Goal: Information Seeking & Learning: Learn about a topic

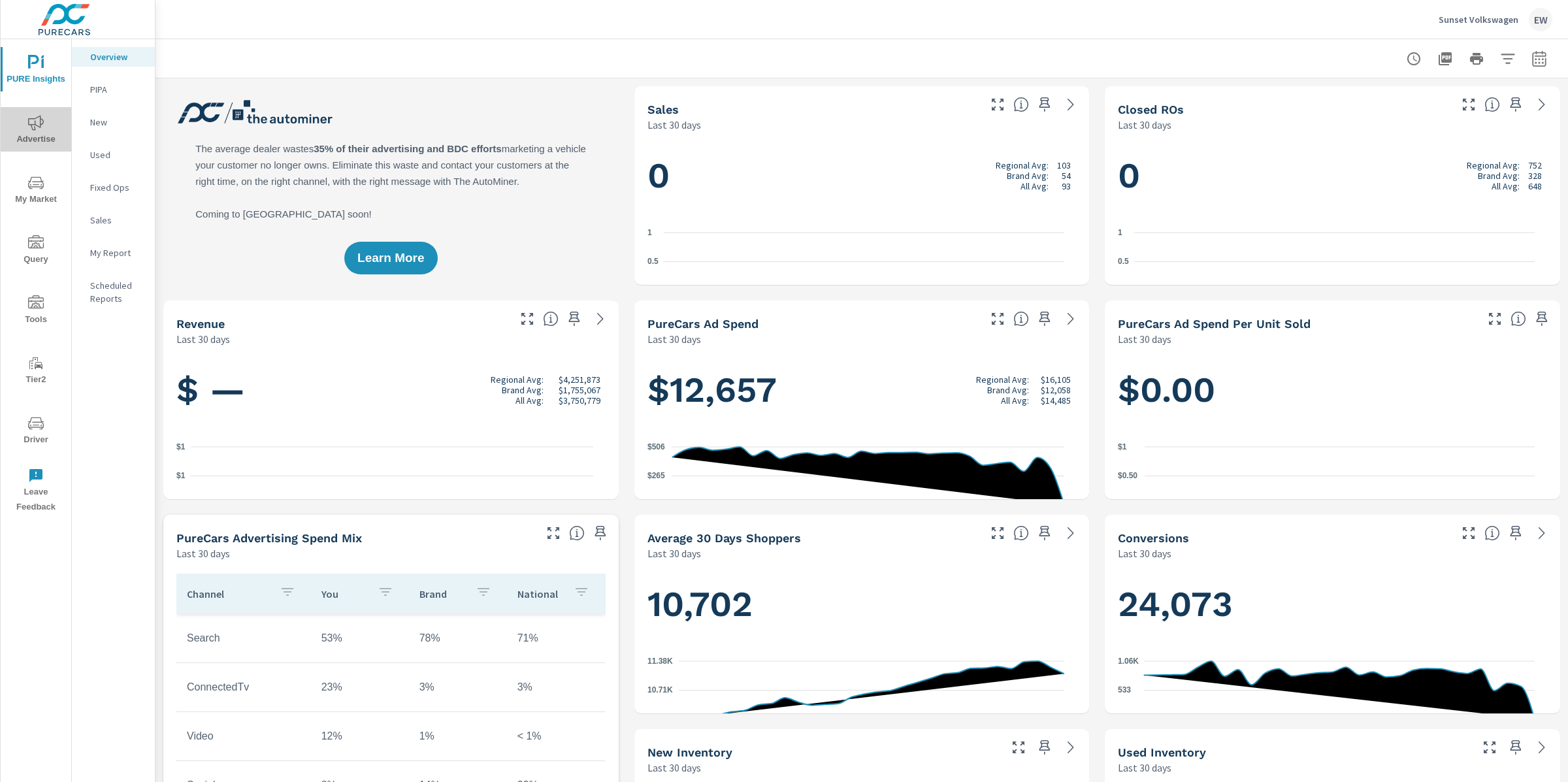
click at [37, 126] on icon "nav menu" at bounding box center [35, 123] width 16 height 16
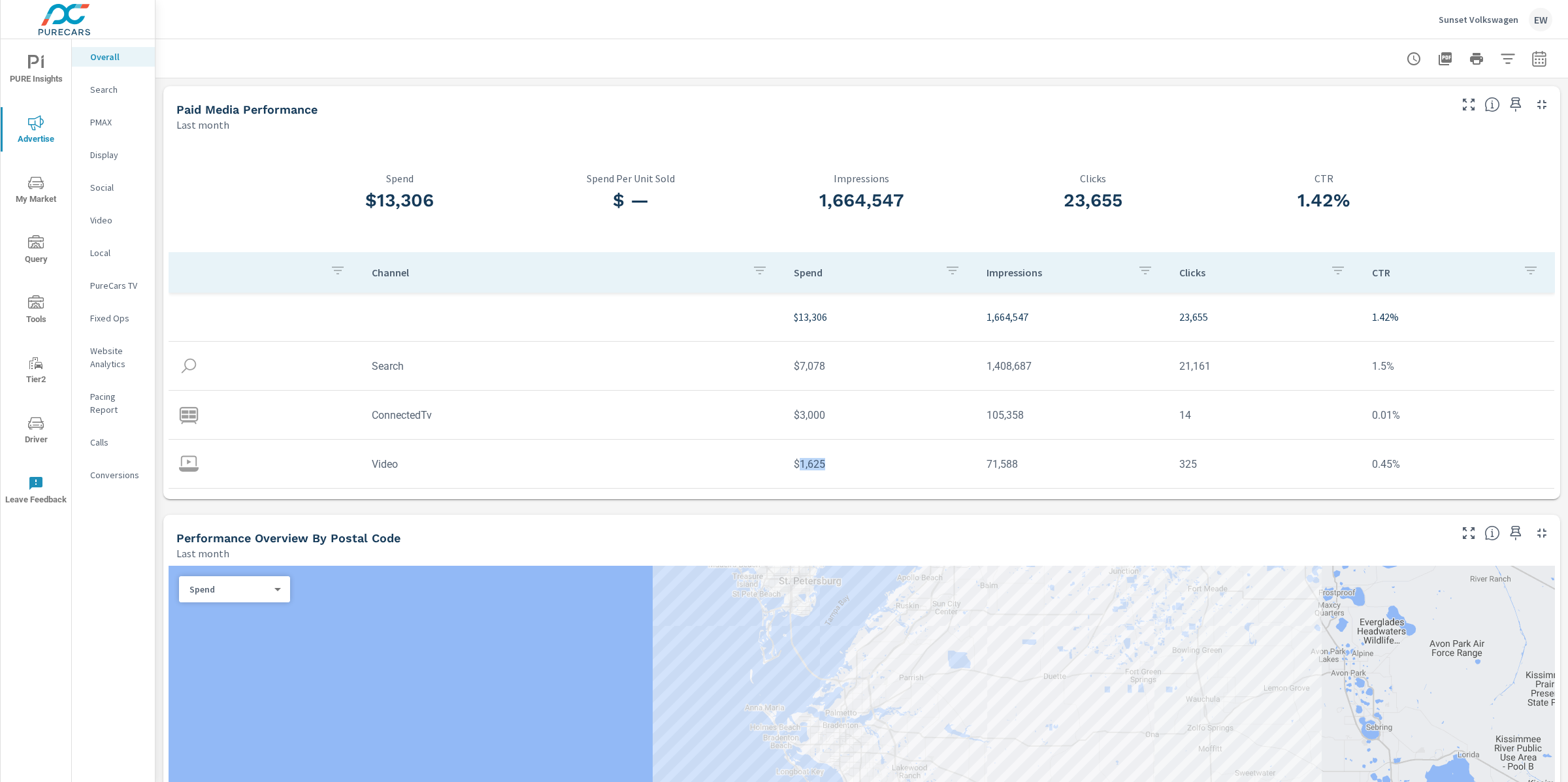
drag, startPoint x: 791, startPoint y: 469, endPoint x: 841, endPoint y: 470, distance: 50.0
click at [841, 470] on td "$1,625" at bounding box center [879, 464] width 193 height 33
click at [410, 472] on td "Video" at bounding box center [572, 464] width 422 height 33
drag, startPoint x: 793, startPoint y: 469, endPoint x: 843, endPoint y: 469, distance: 50.0
click at [843, 469] on td "$1,625" at bounding box center [879, 464] width 193 height 33
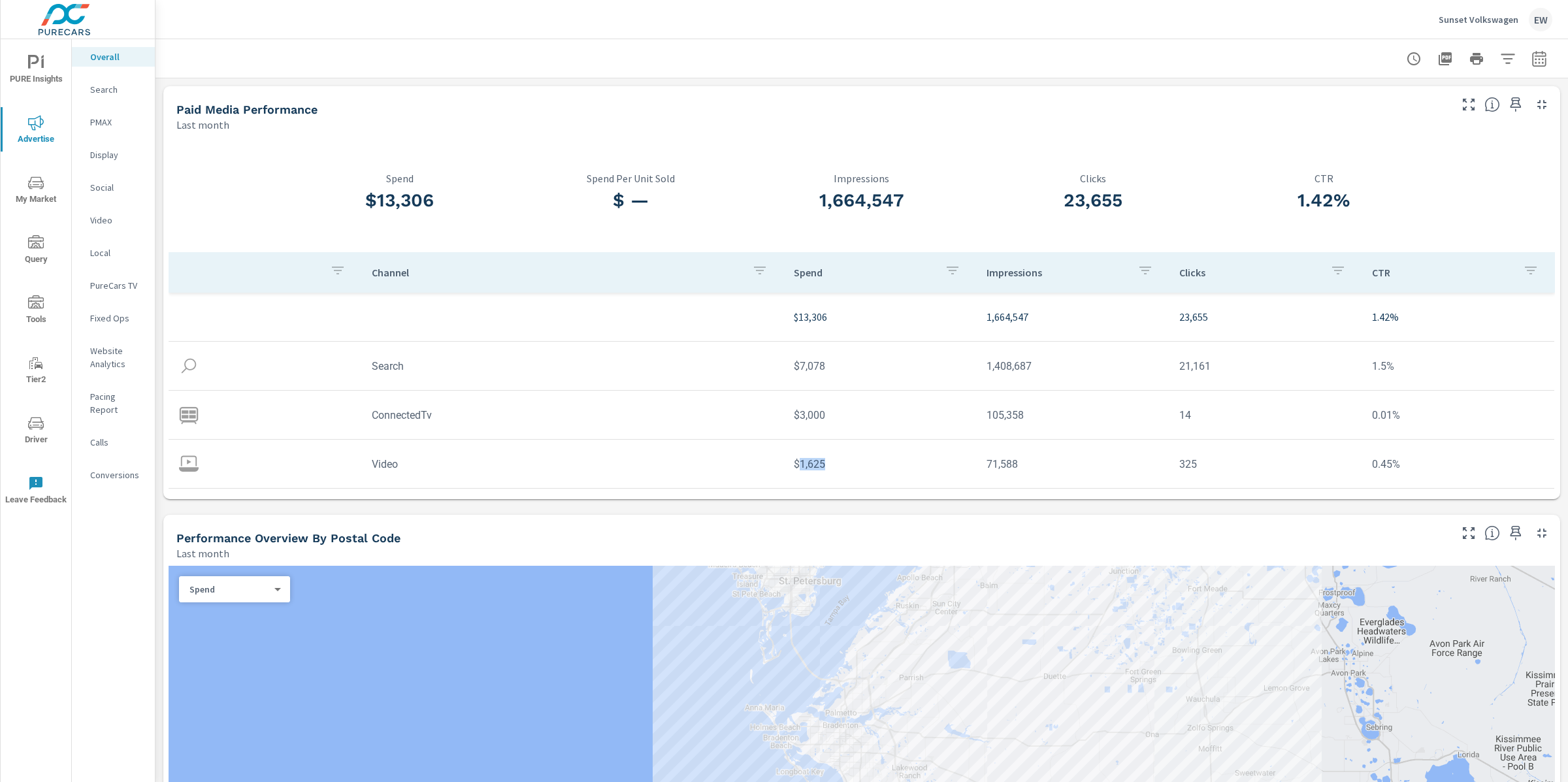
click at [836, 468] on td "$1,625" at bounding box center [879, 464] width 193 height 33
drag, startPoint x: 822, startPoint y: 468, endPoint x: 791, endPoint y: 469, distance: 31.0
click at [791, 469] on td "$1,625" at bounding box center [879, 464] width 193 height 33
click at [108, 227] on p "Video" at bounding box center [117, 220] width 54 height 13
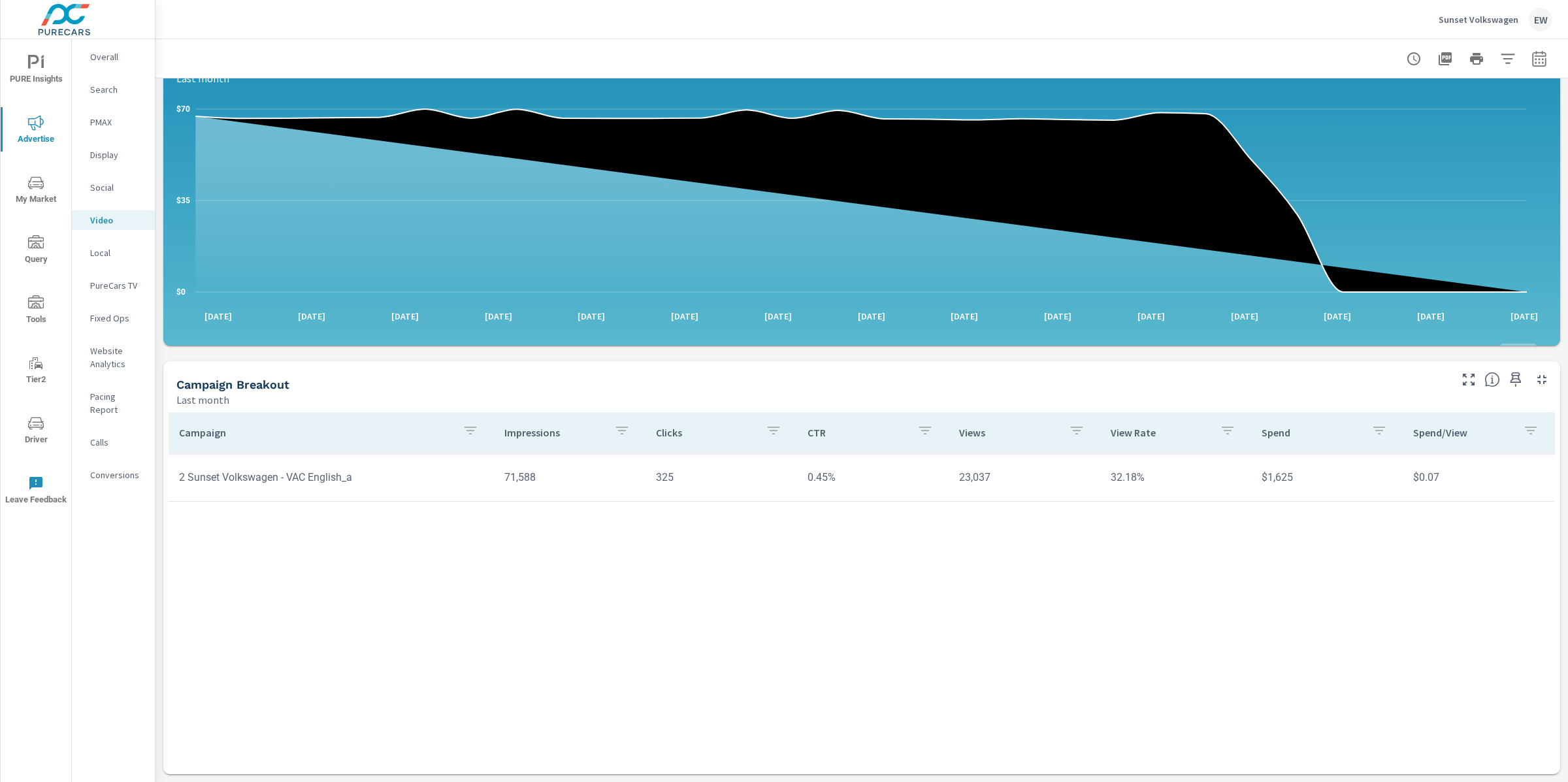
scroll to position [228, 0]
drag, startPoint x: 951, startPoint y: 518, endPoint x: 1033, endPoint y: 522, distance: 82.1
click at [1033, 494] on td "23,037" at bounding box center [1024, 478] width 151 height 33
click at [388, 392] on div "Campaign Breakout" at bounding box center [804, 385] width 1256 height 15
click at [121, 59] on p "Overall" at bounding box center [117, 57] width 54 height 13
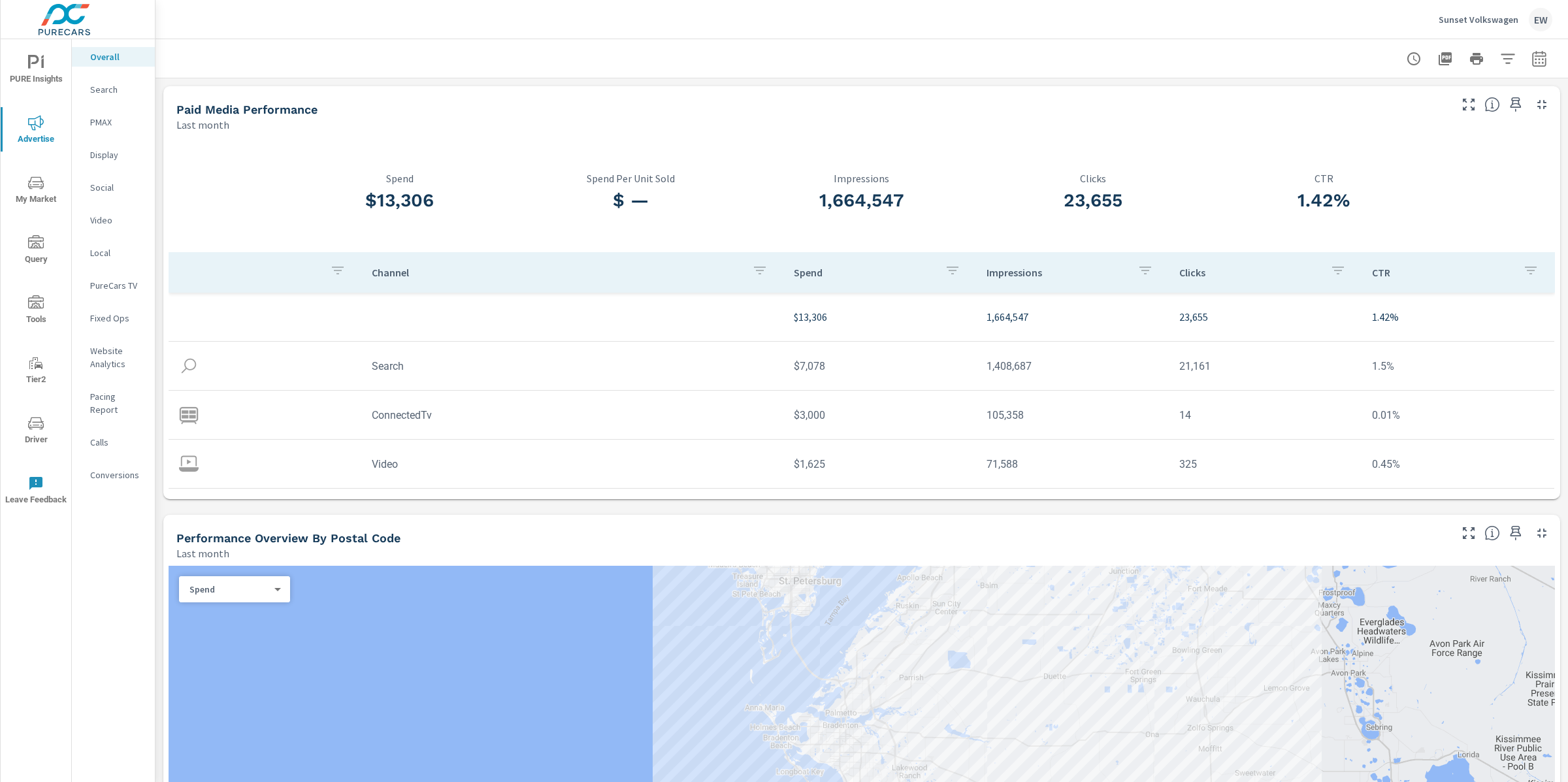
click at [38, 71] on span "PURE Insights" at bounding box center [36, 71] width 63 height 32
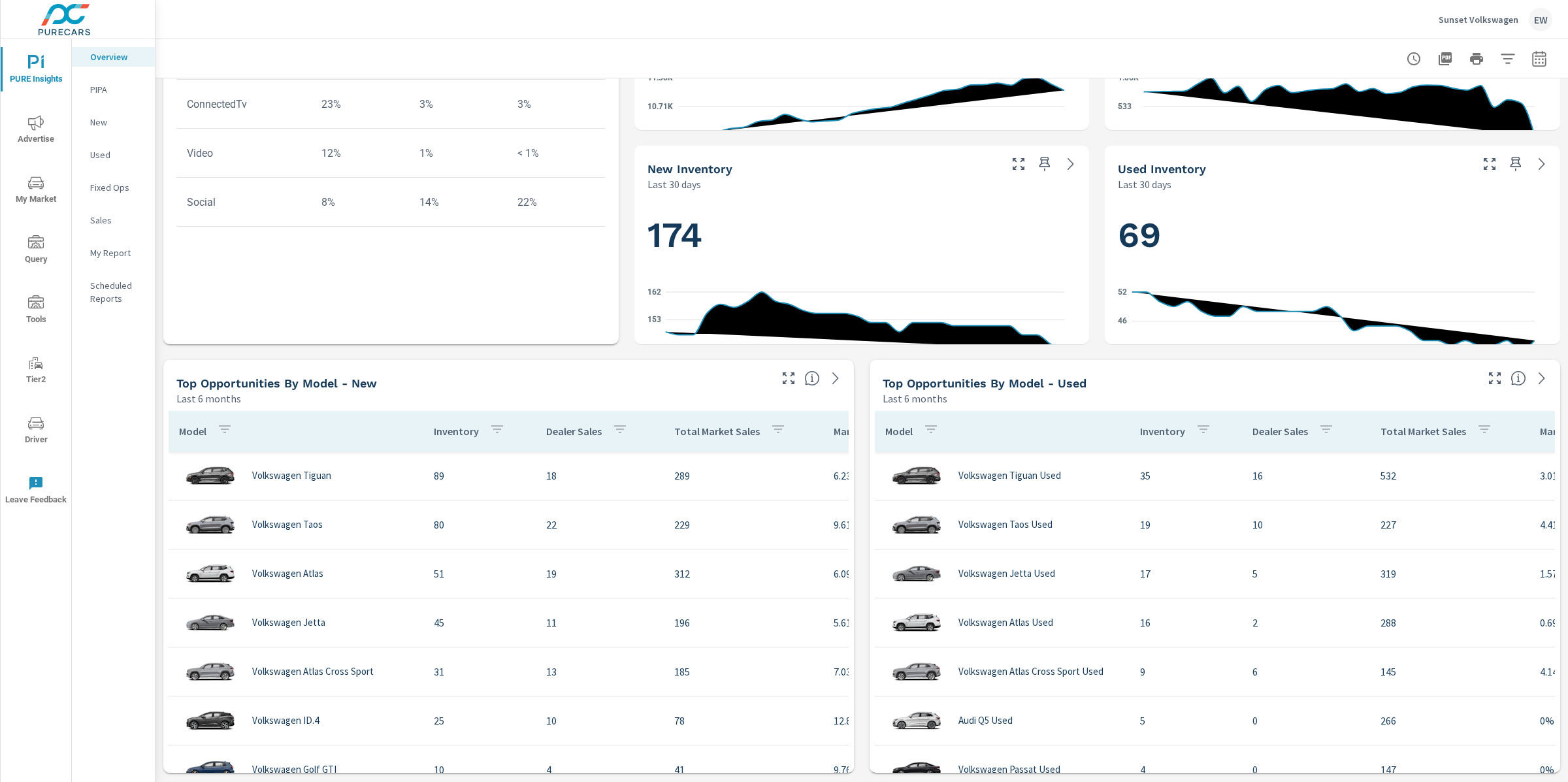
scroll to position [589, 0]
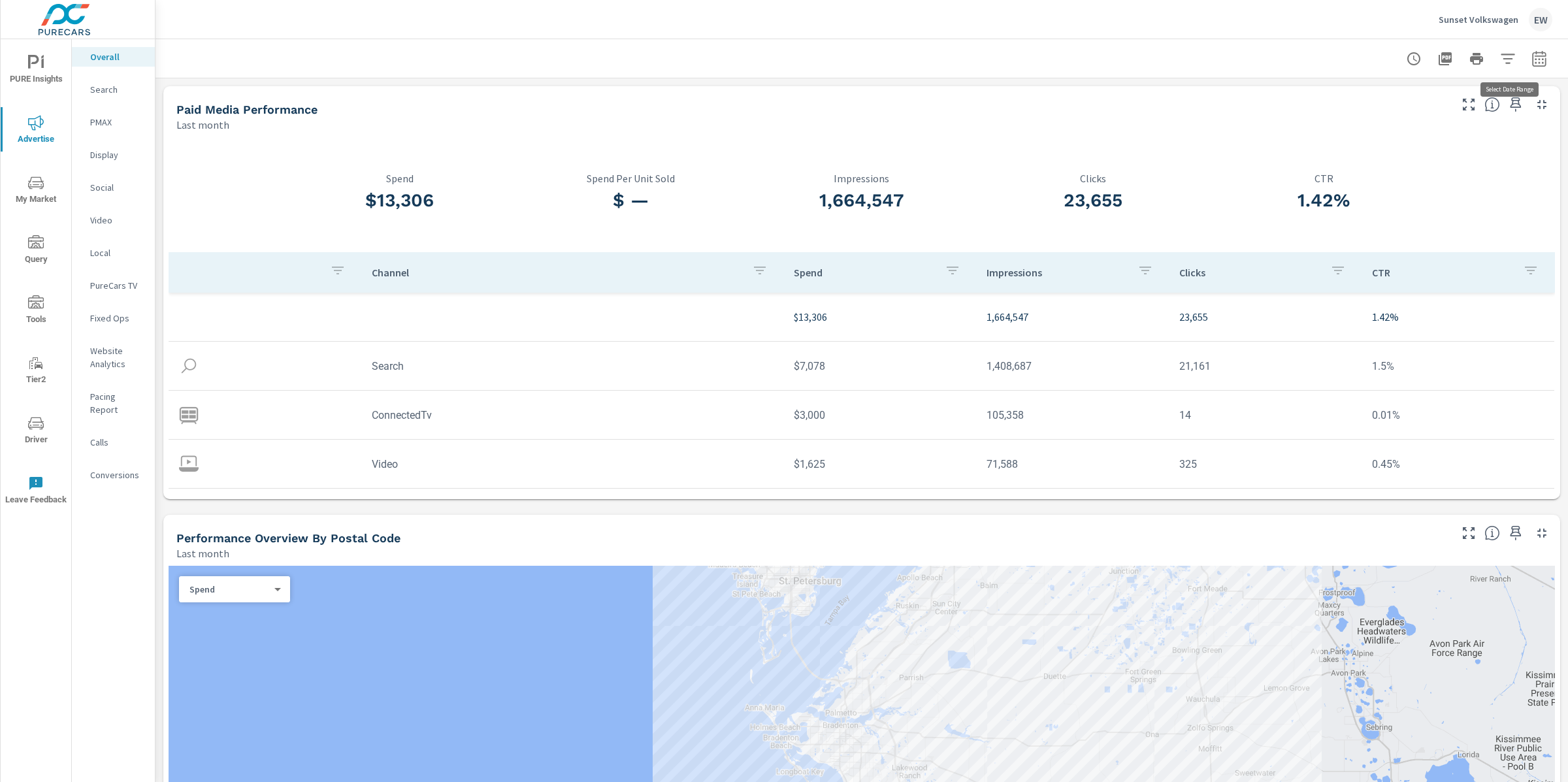
click at [1531, 57] on icon "button" at bounding box center [1539, 58] width 16 height 16
click at [1414, 112] on select "Custom [DATE] Last week Last 7 days Last 14 days Last 30 days Last 45 days Last…" at bounding box center [1422, 115] width 131 height 26
click at [1357, 102] on select "Custom [DATE] Last week Last 7 days Last 14 days Last 30 days Last 45 days Last…" at bounding box center [1422, 115] width 131 height 26
select select "Last 6 months"
click at [1394, 192] on span "Apply" at bounding box center [1394, 186] width 53 height 12
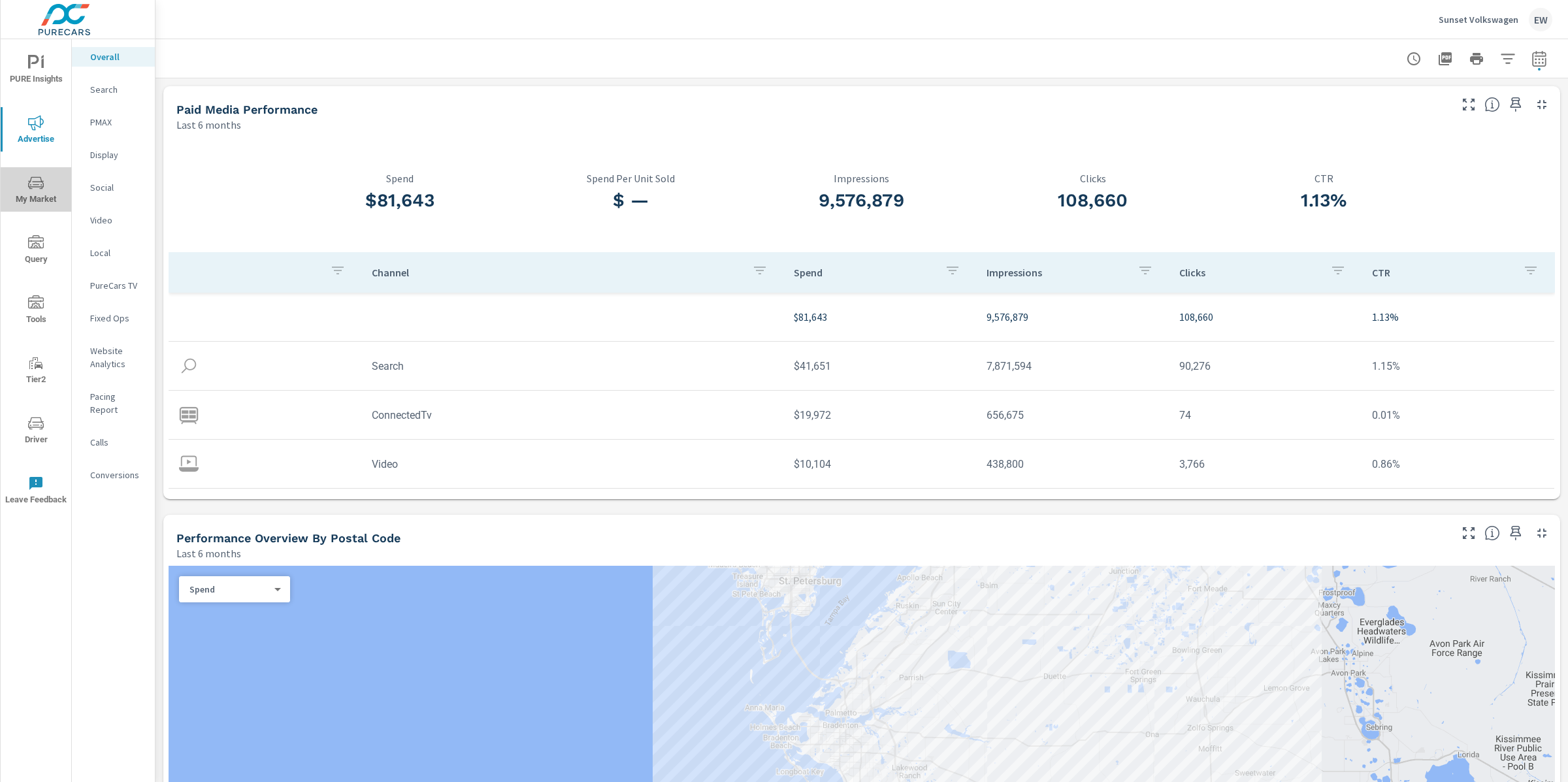
click at [39, 186] on icon "nav menu" at bounding box center [35, 183] width 16 height 16
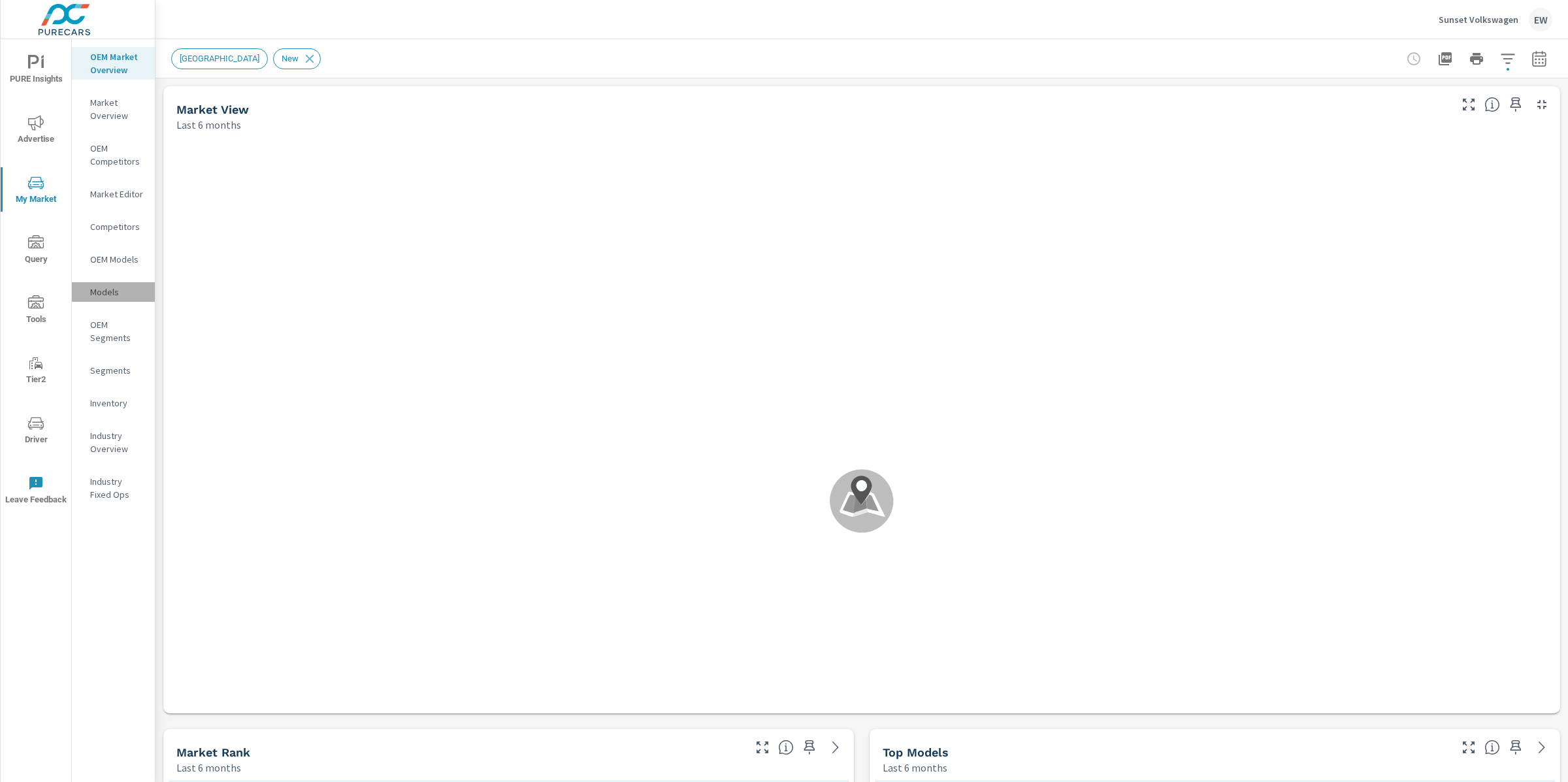
click at [113, 299] on p "Models" at bounding box center [117, 292] width 54 height 13
click at [1500, 59] on icon "button" at bounding box center [1507, 58] width 16 height 16
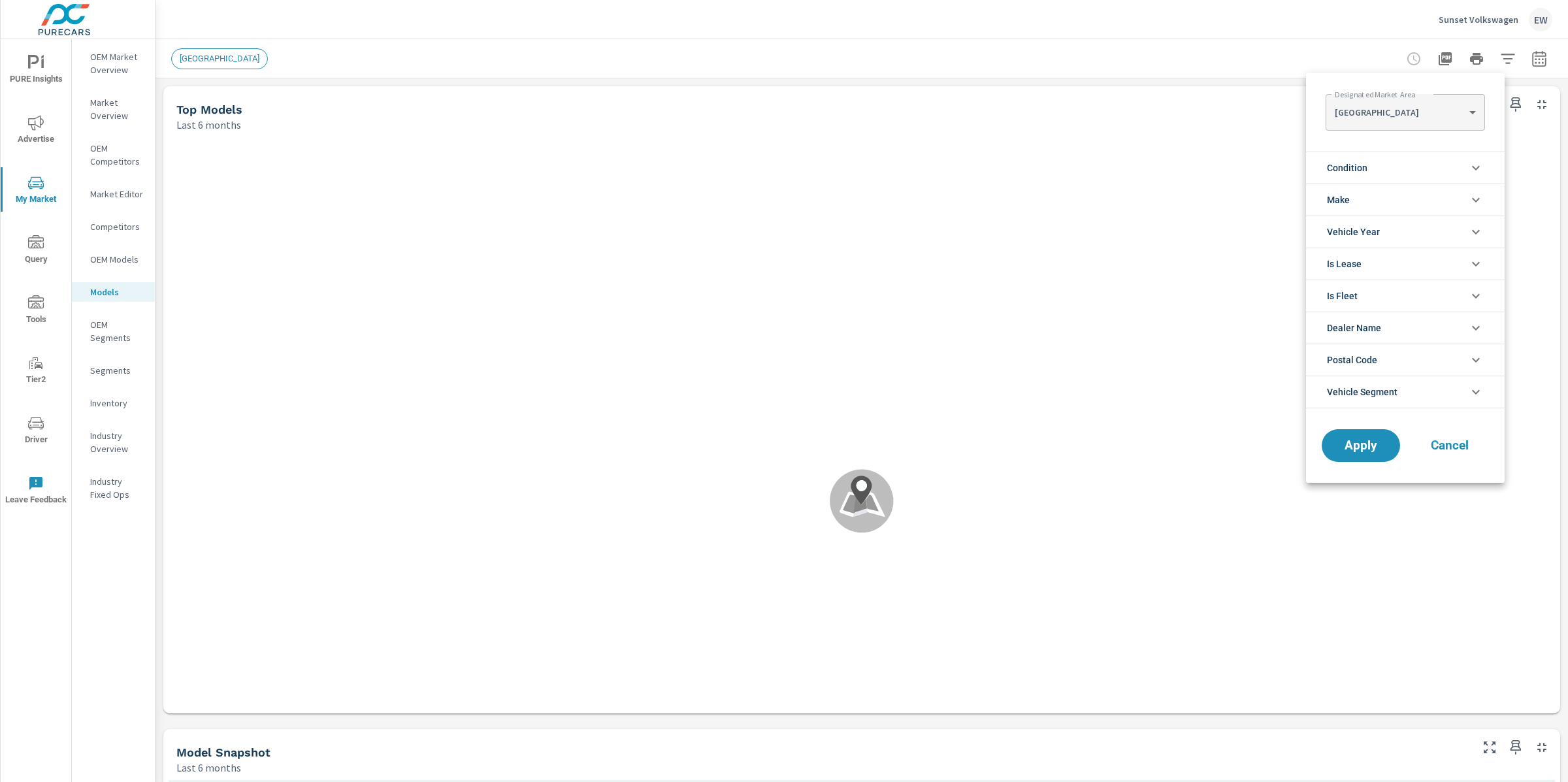
click at [1377, 113] on body "PURE Insights Advertise My Market Query Tools Tier2 Driver Leave Feedback OEM M…" at bounding box center [784, 391] width 1568 height 782
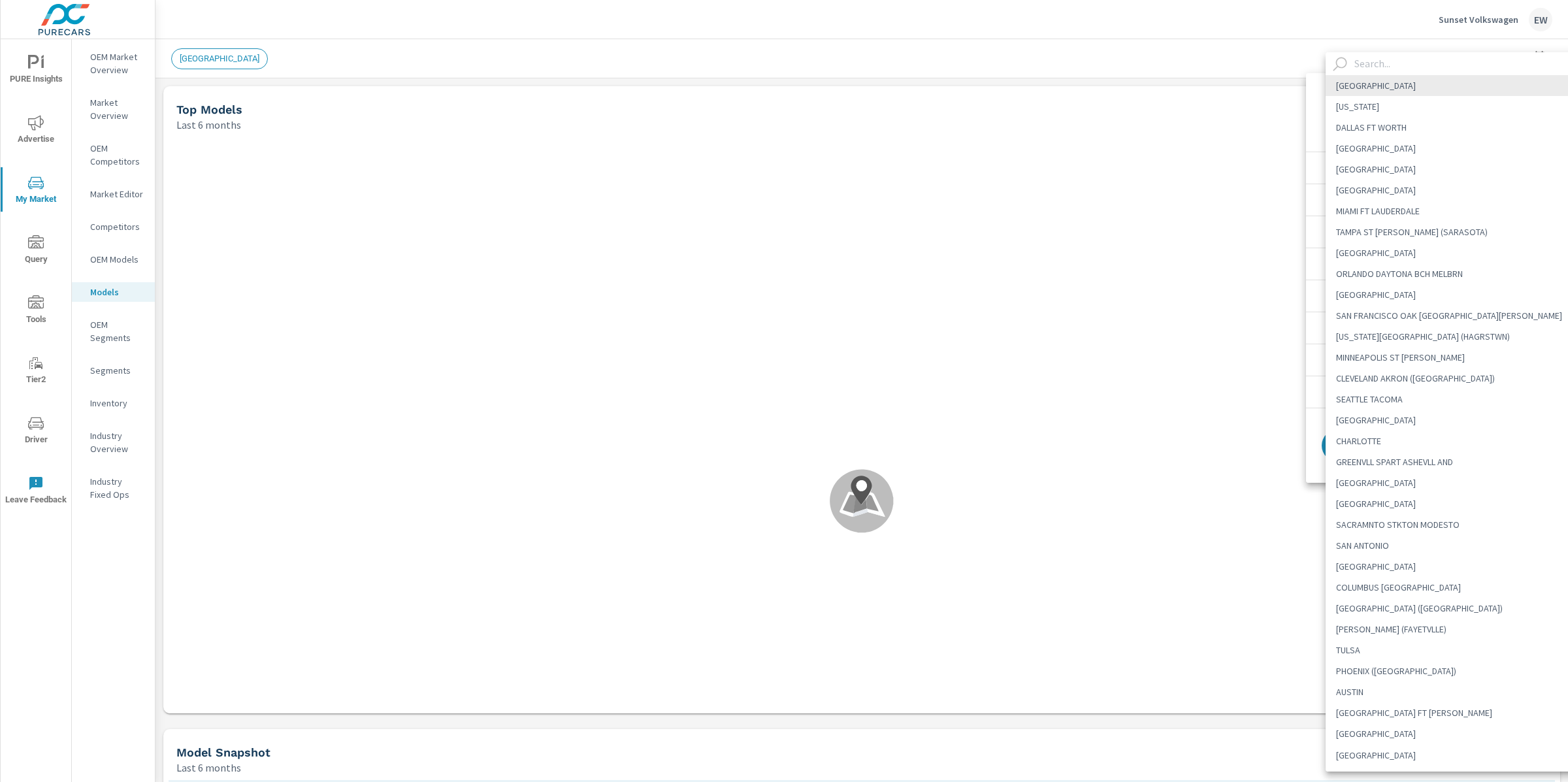
click at [1362, 64] on input "text" at bounding box center [1468, 64] width 236 height 23
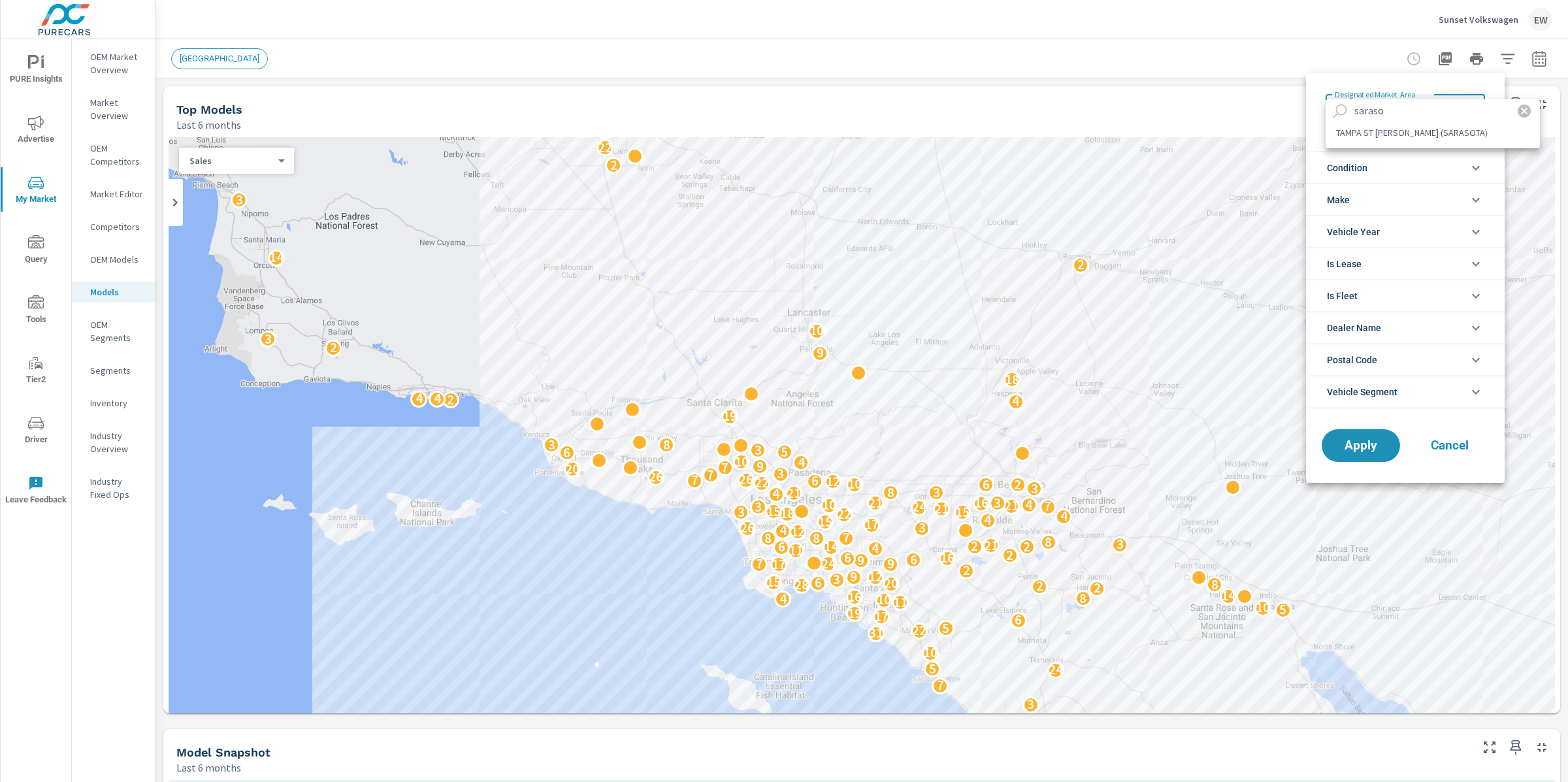
type input "saraso"
click at [1389, 139] on li "TAMPA ST [PERSON_NAME] (SARASOTA)" at bounding box center [1432, 133] width 214 height 21
type Area "TAMPA ST [PERSON_NAME] (SARASOTA)"
click at [1370, 447] on span "Apply" at bounding box center [1361, 445] width 53 height 12
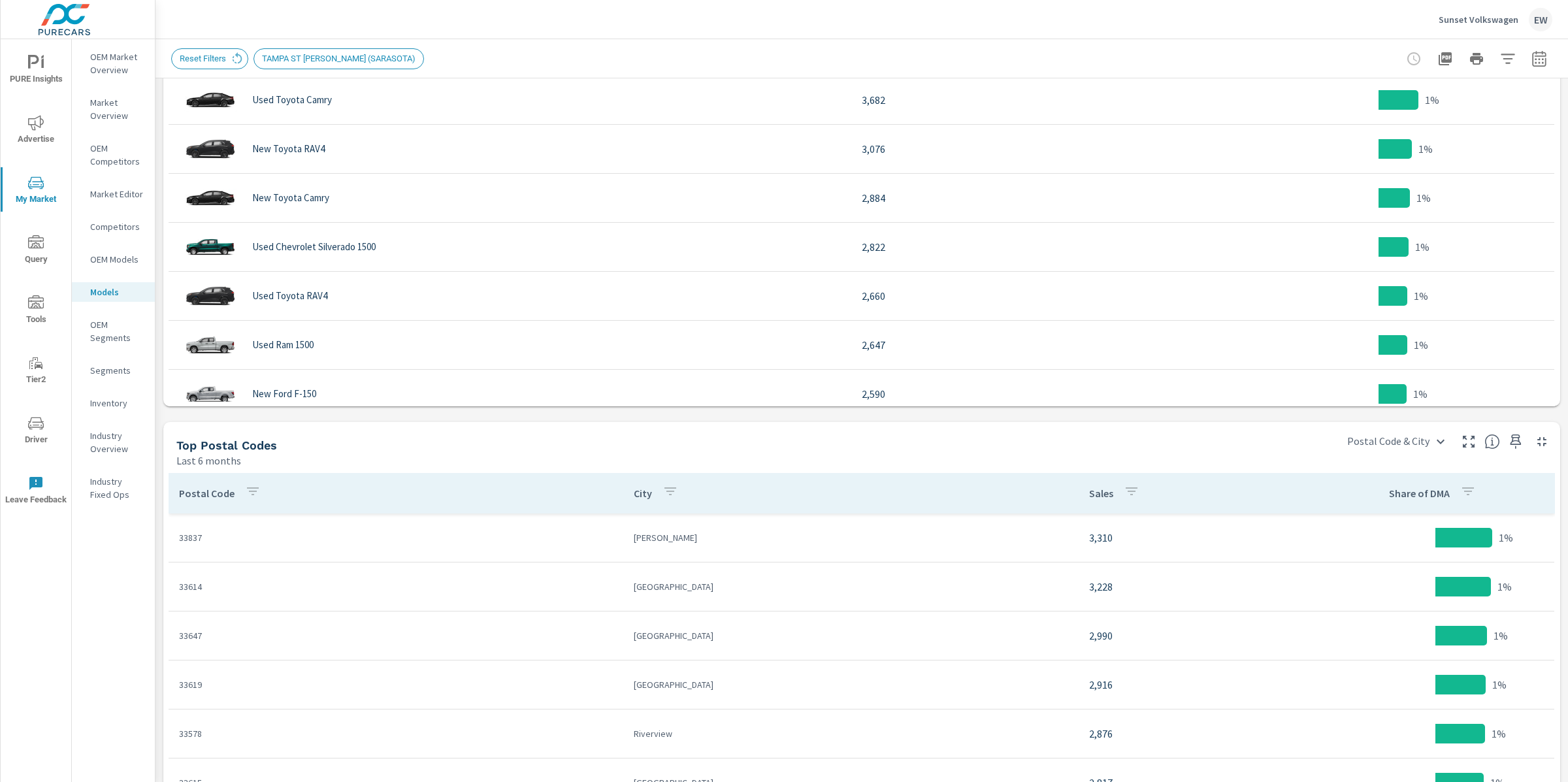
scroll to position [812, 0]
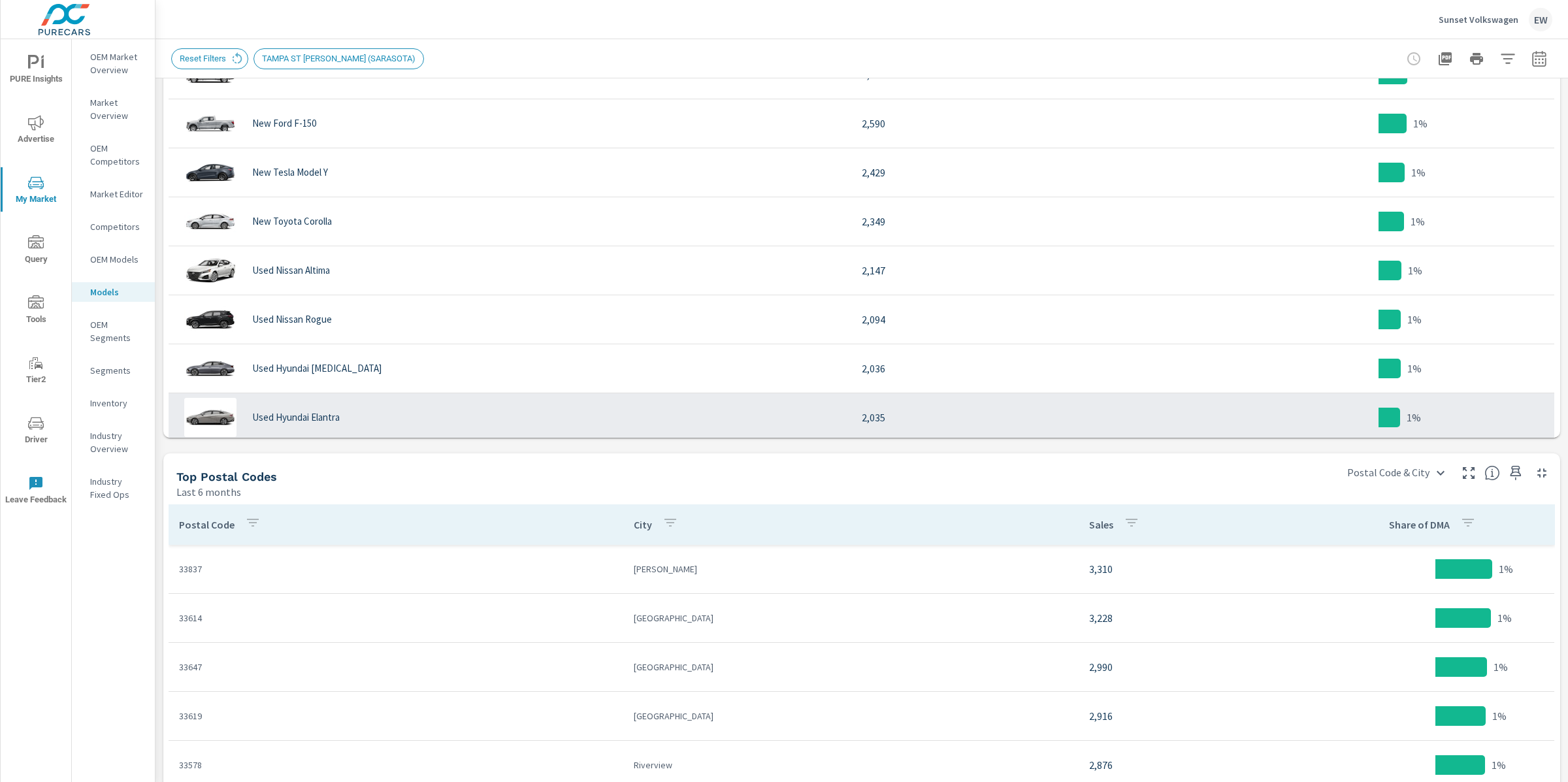
scroll to position [351, 0]
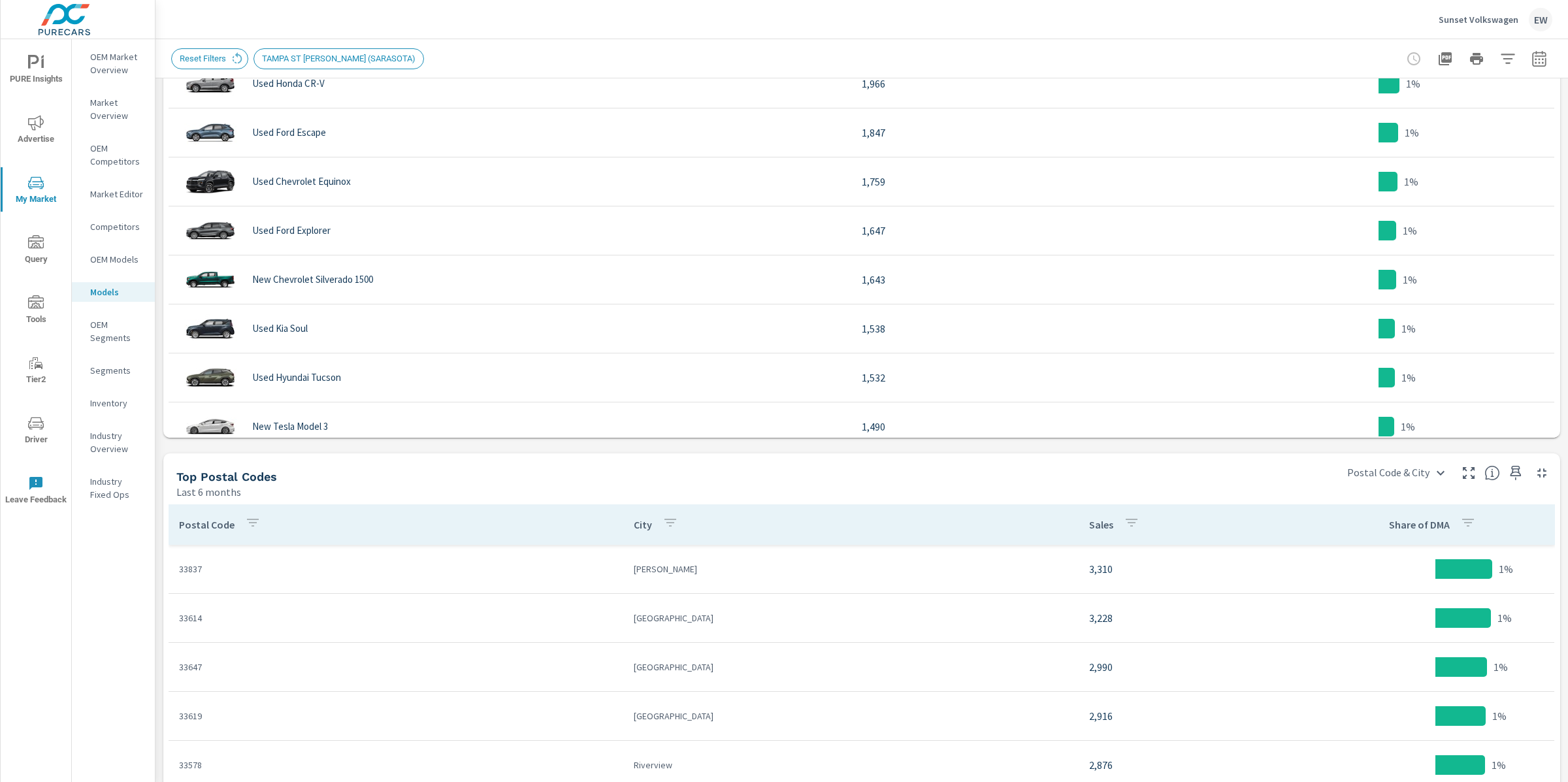
scroll to position [796, 0]
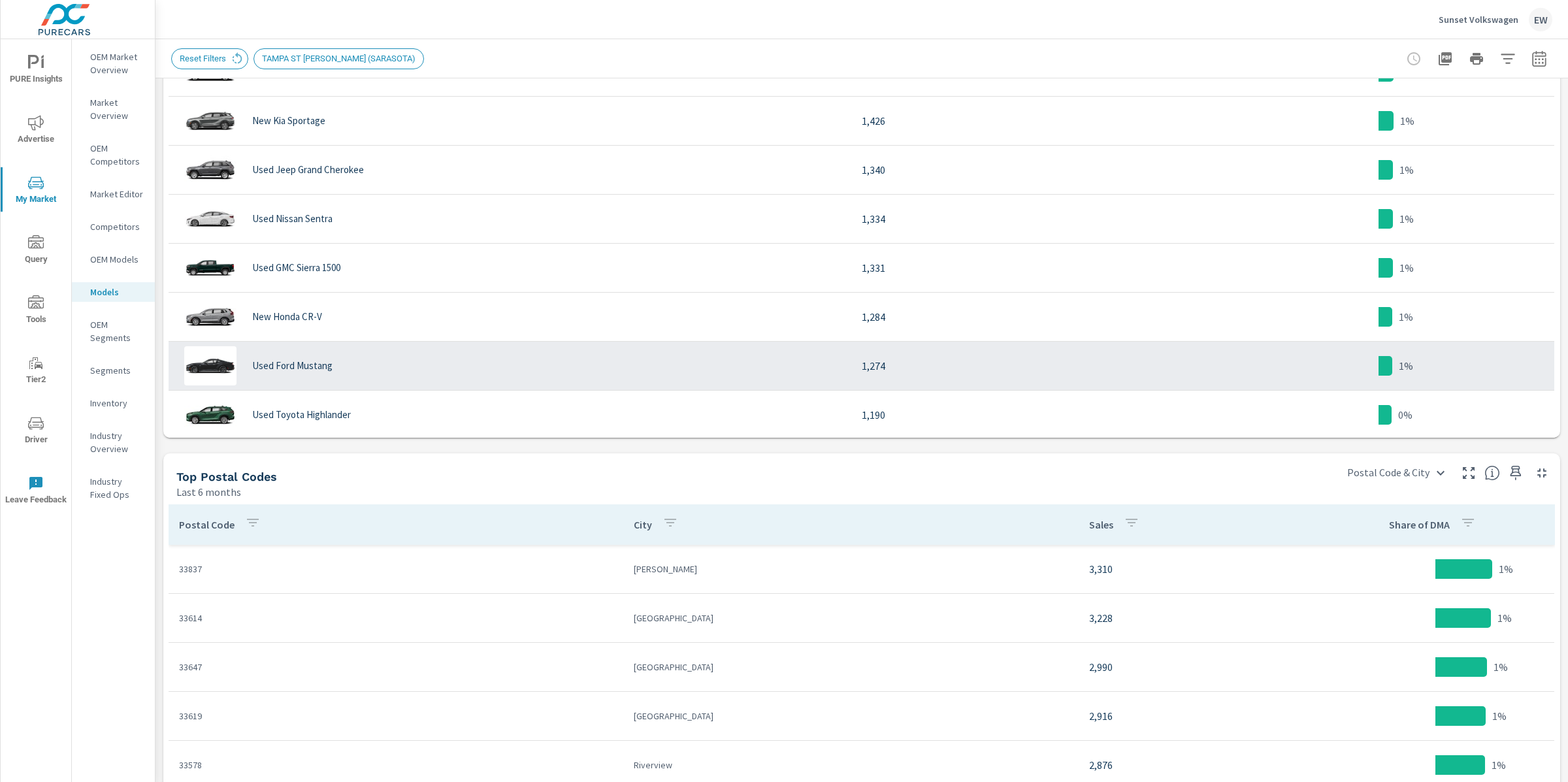
scroll to position [1191, 0]
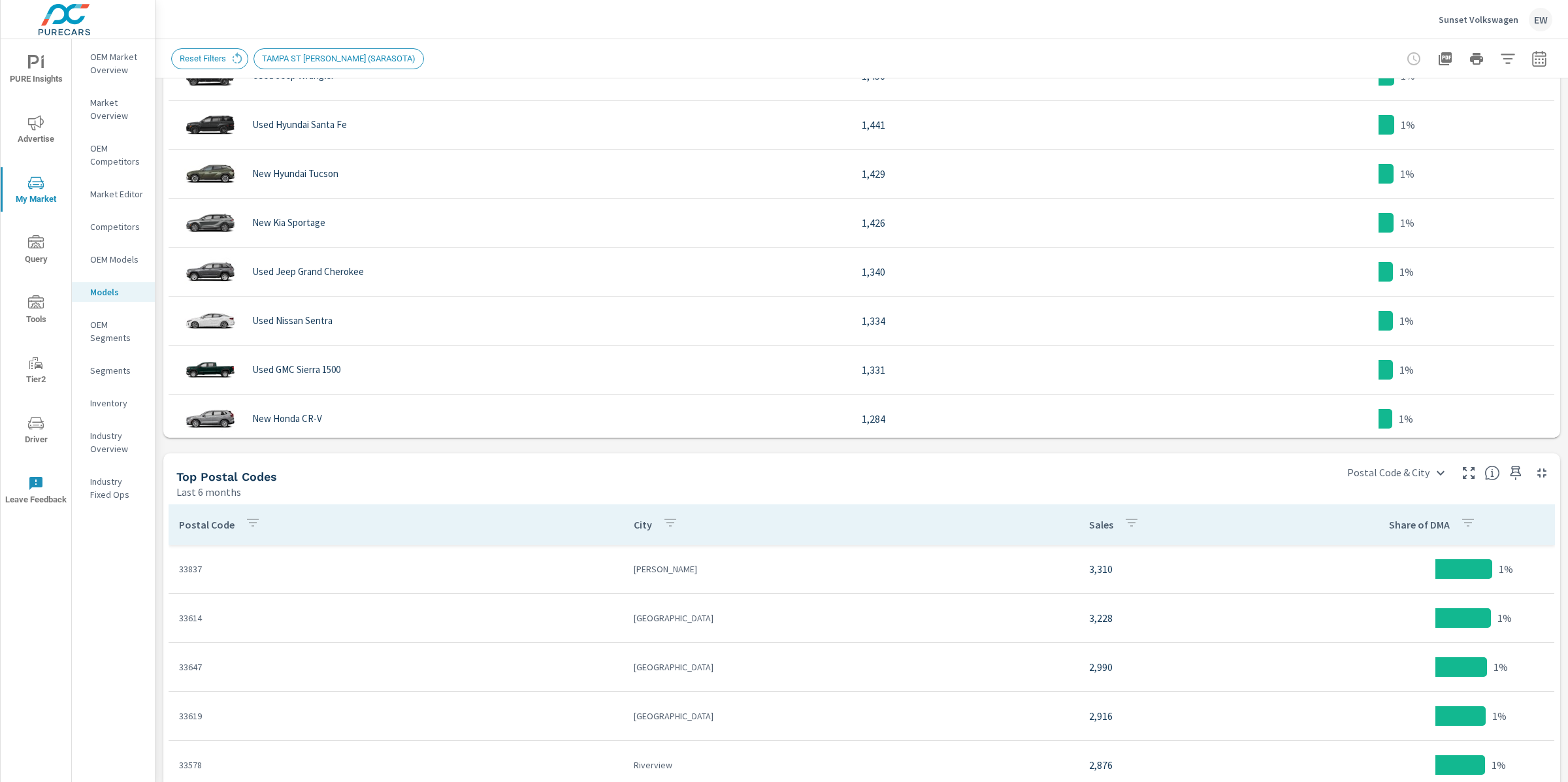
scroll to position [907, 0]
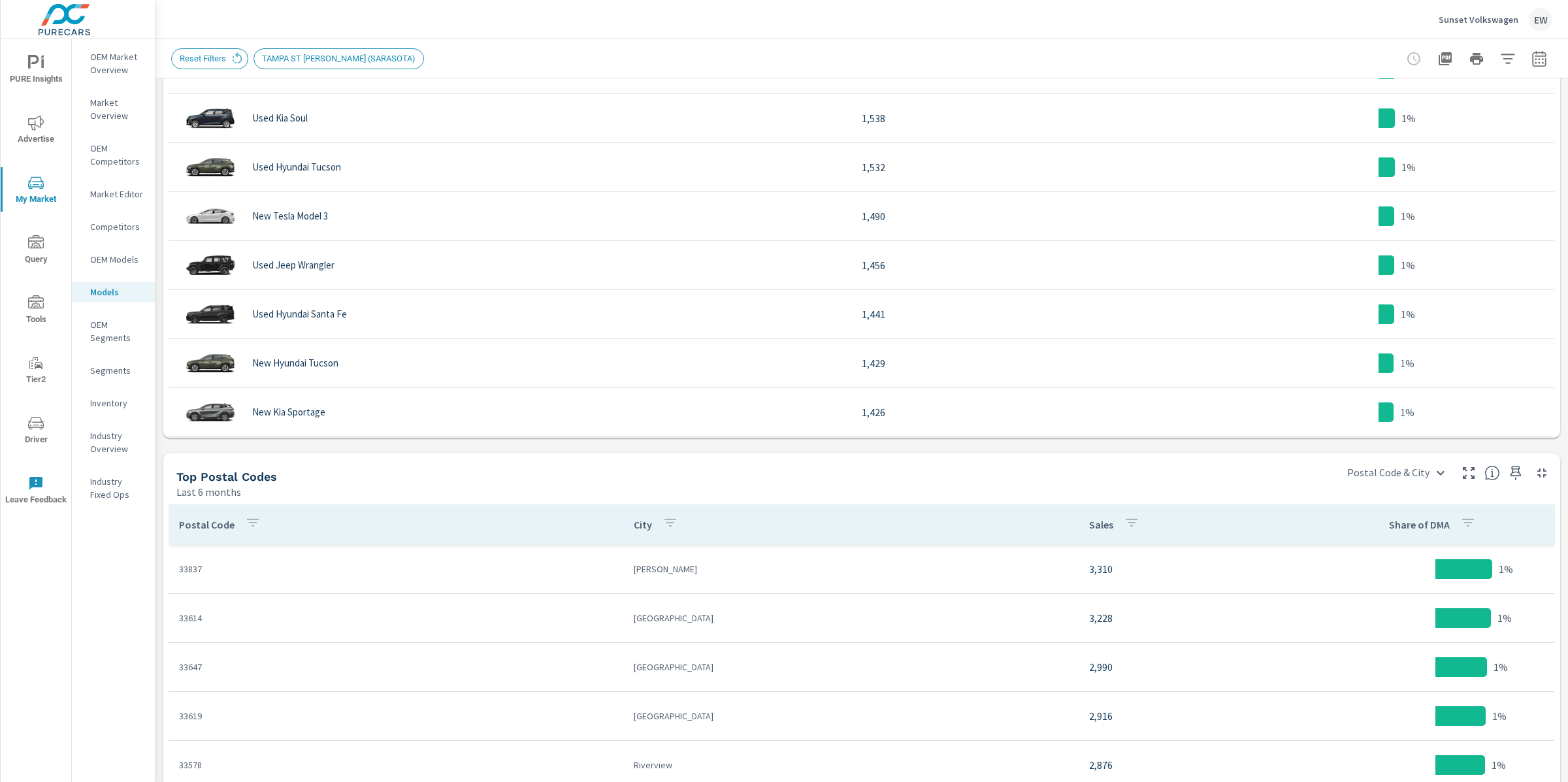
scroll to position [646, 0]
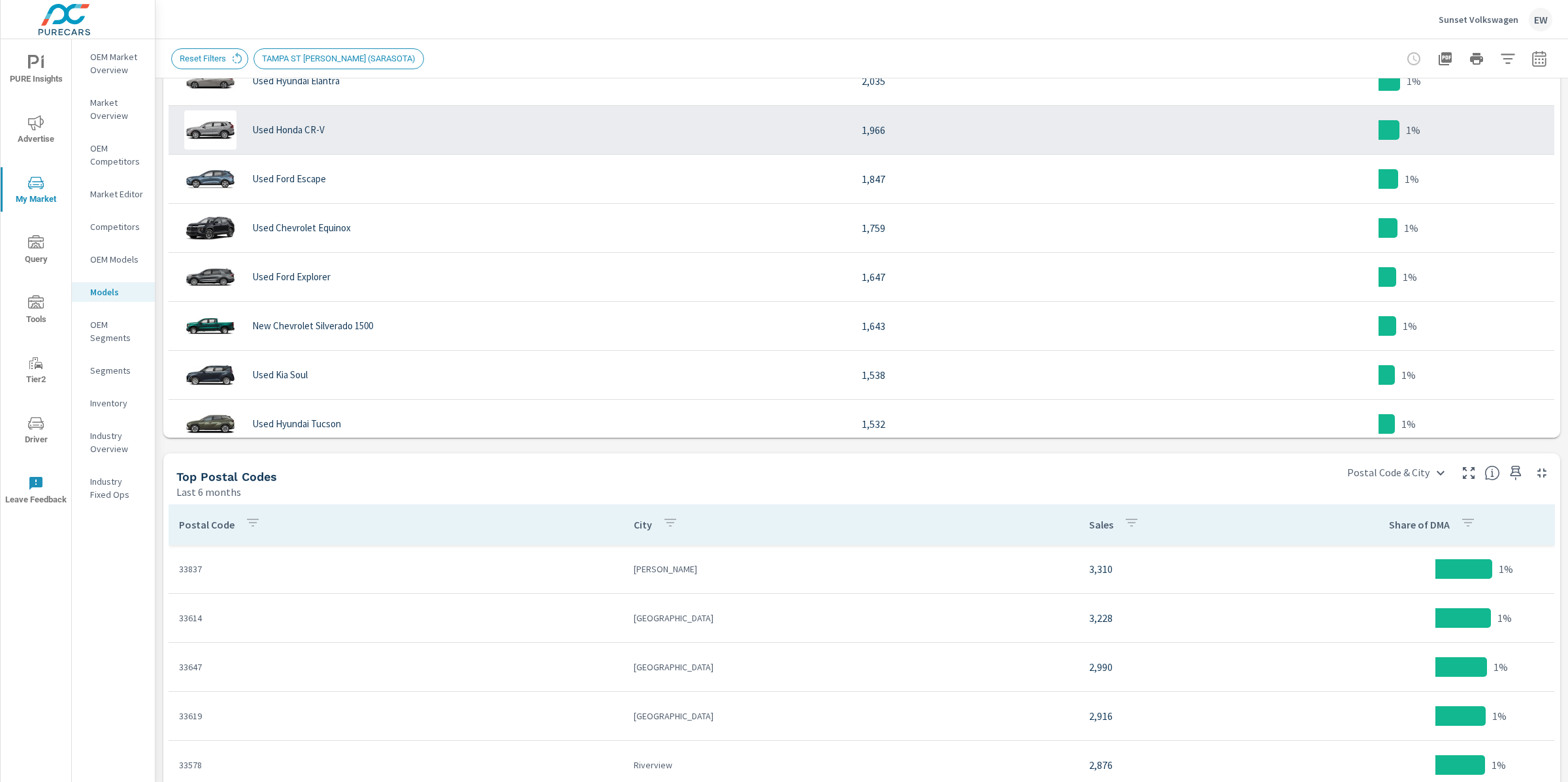
scroll to position [635, 0]
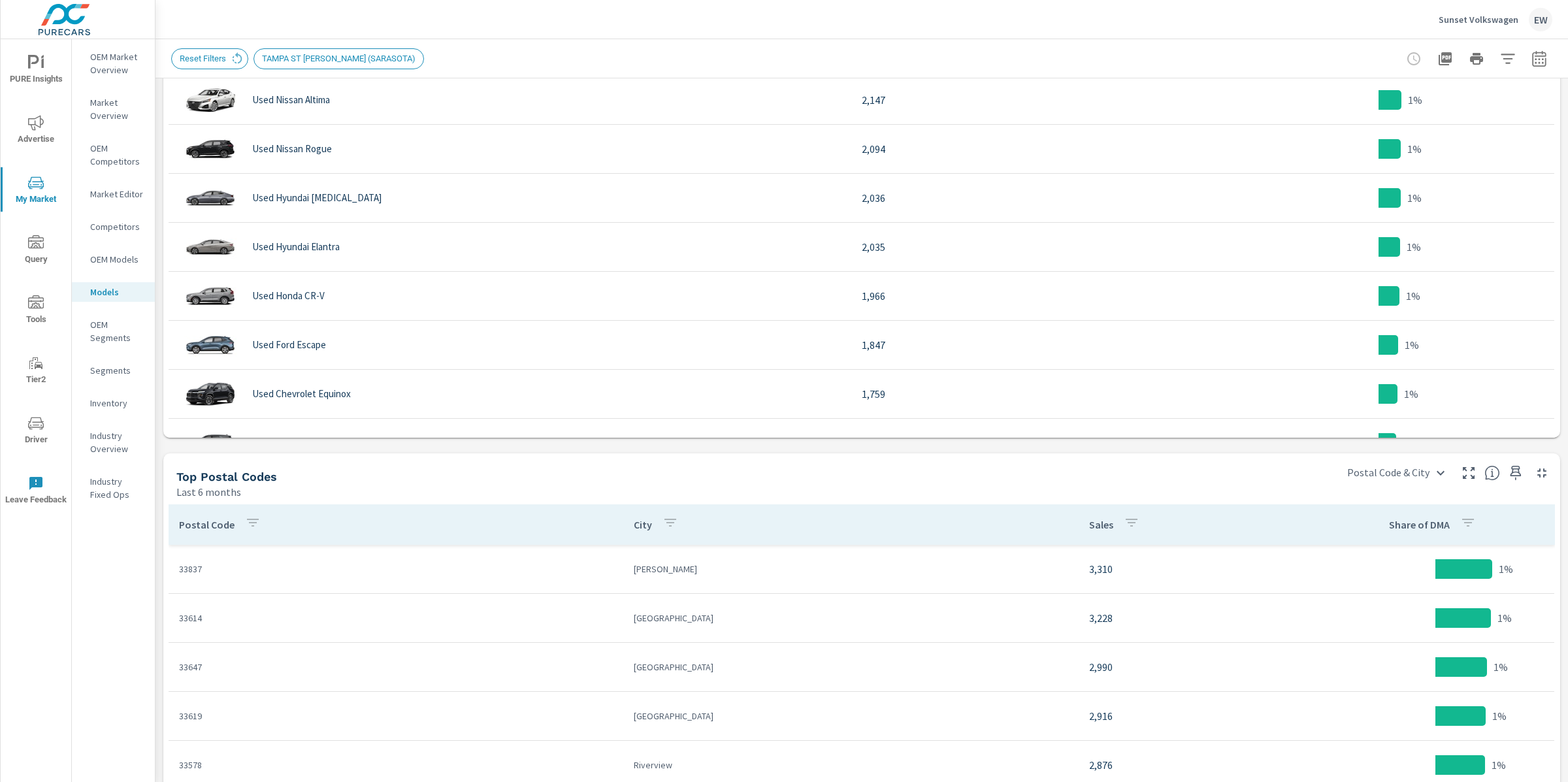
scroll to position [472, 0]
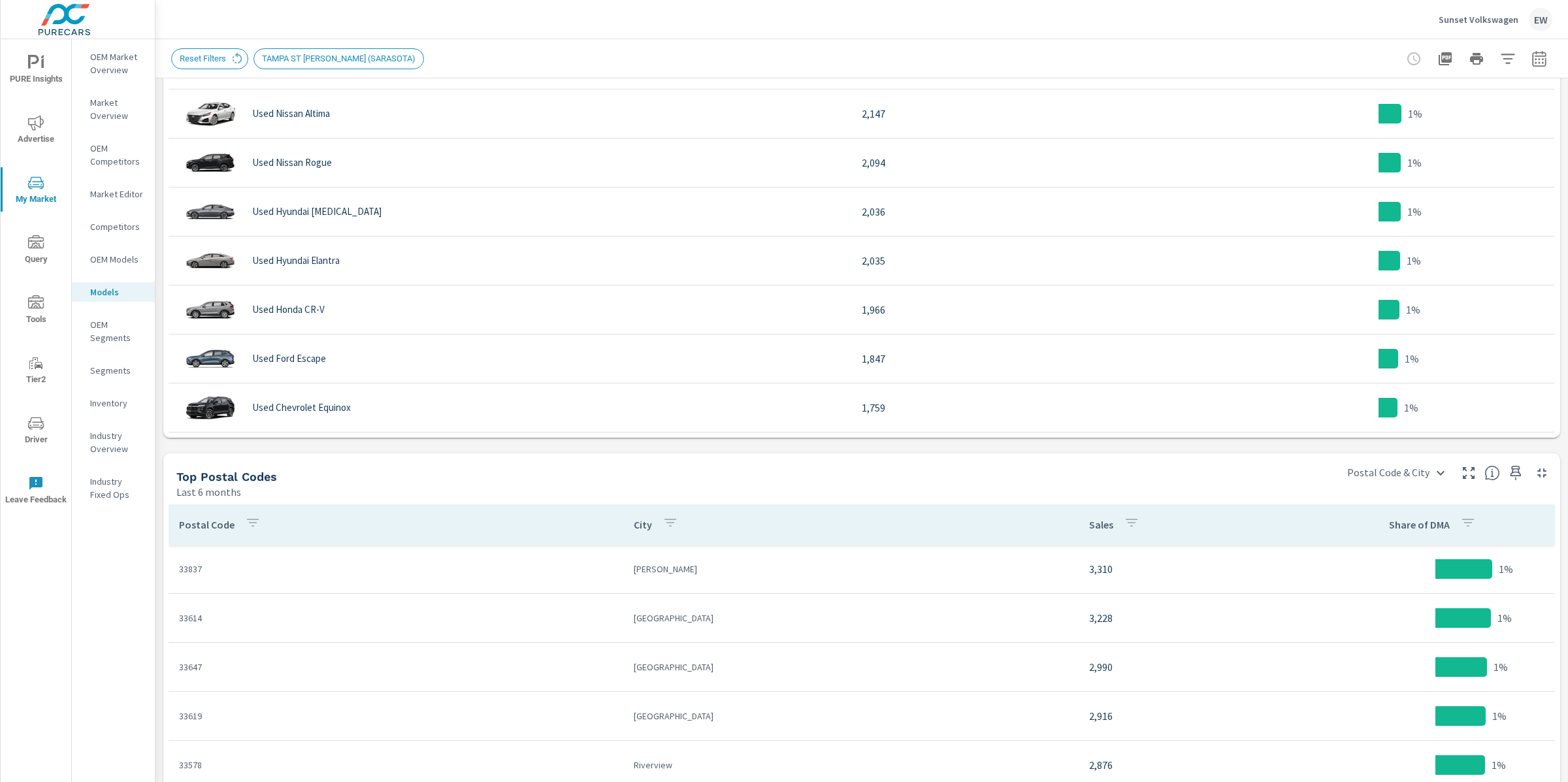
scroll to position [317, 0]
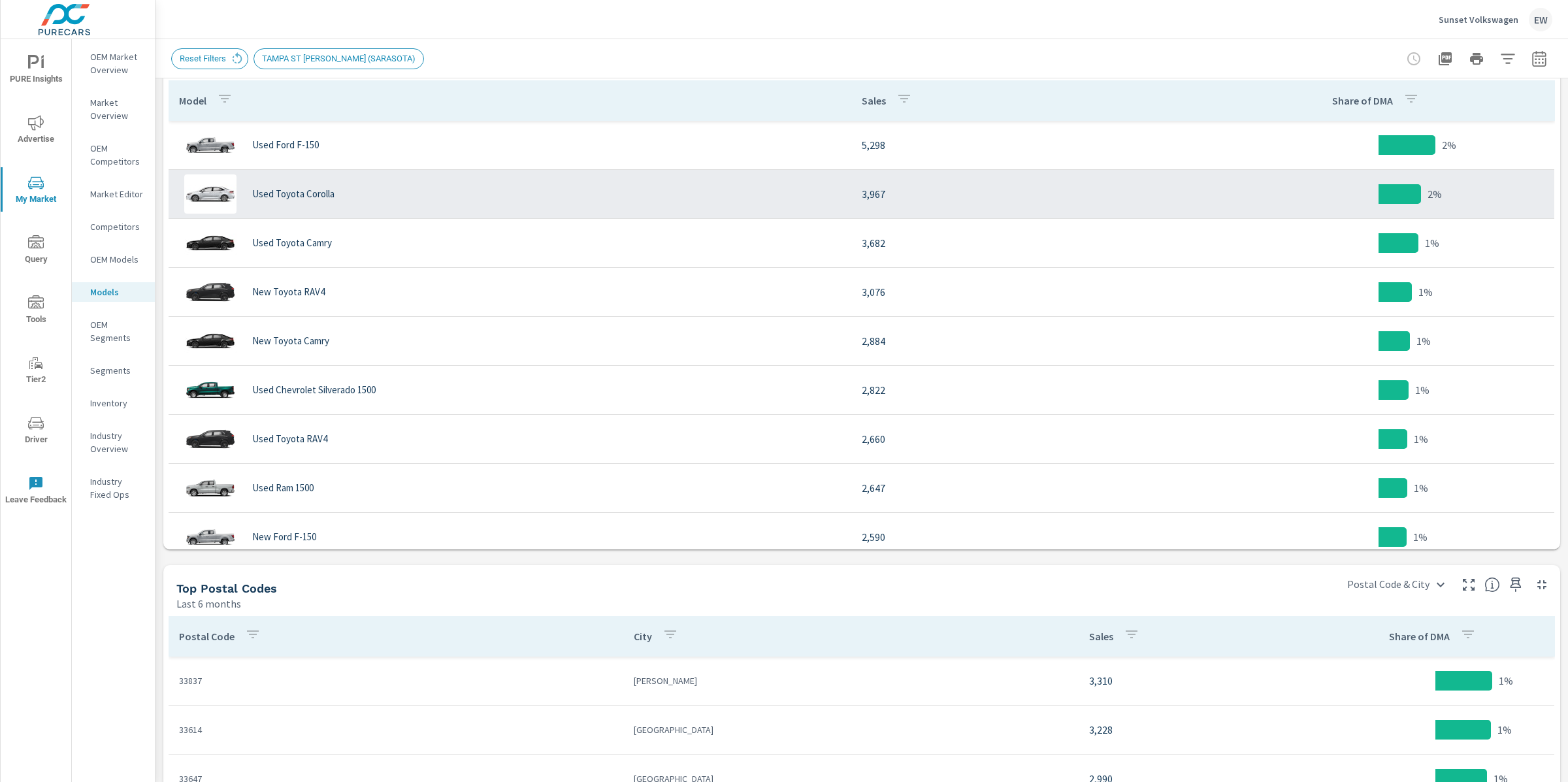
scroll to position [632, 0]
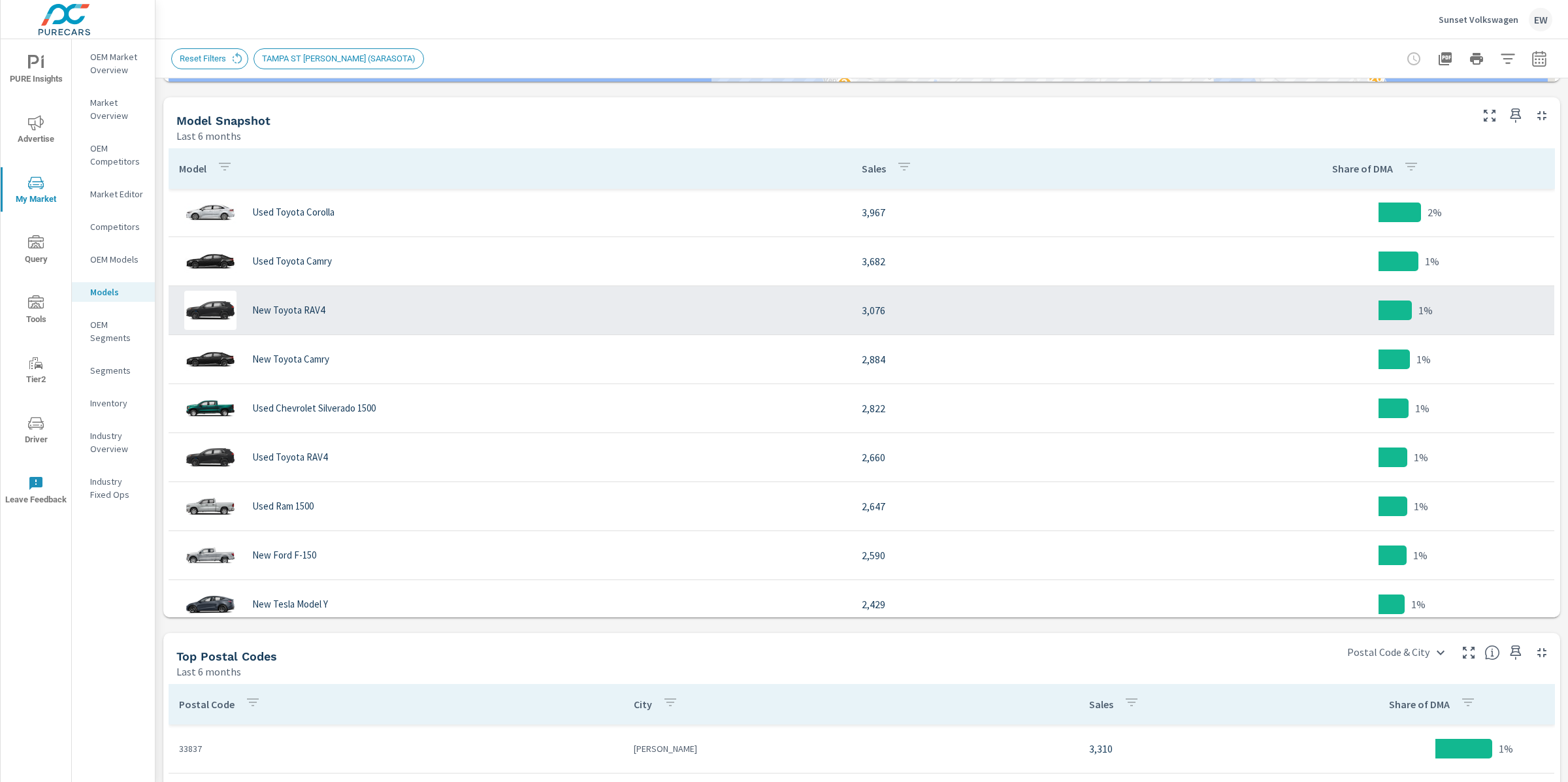
scroll to position [53, 0]
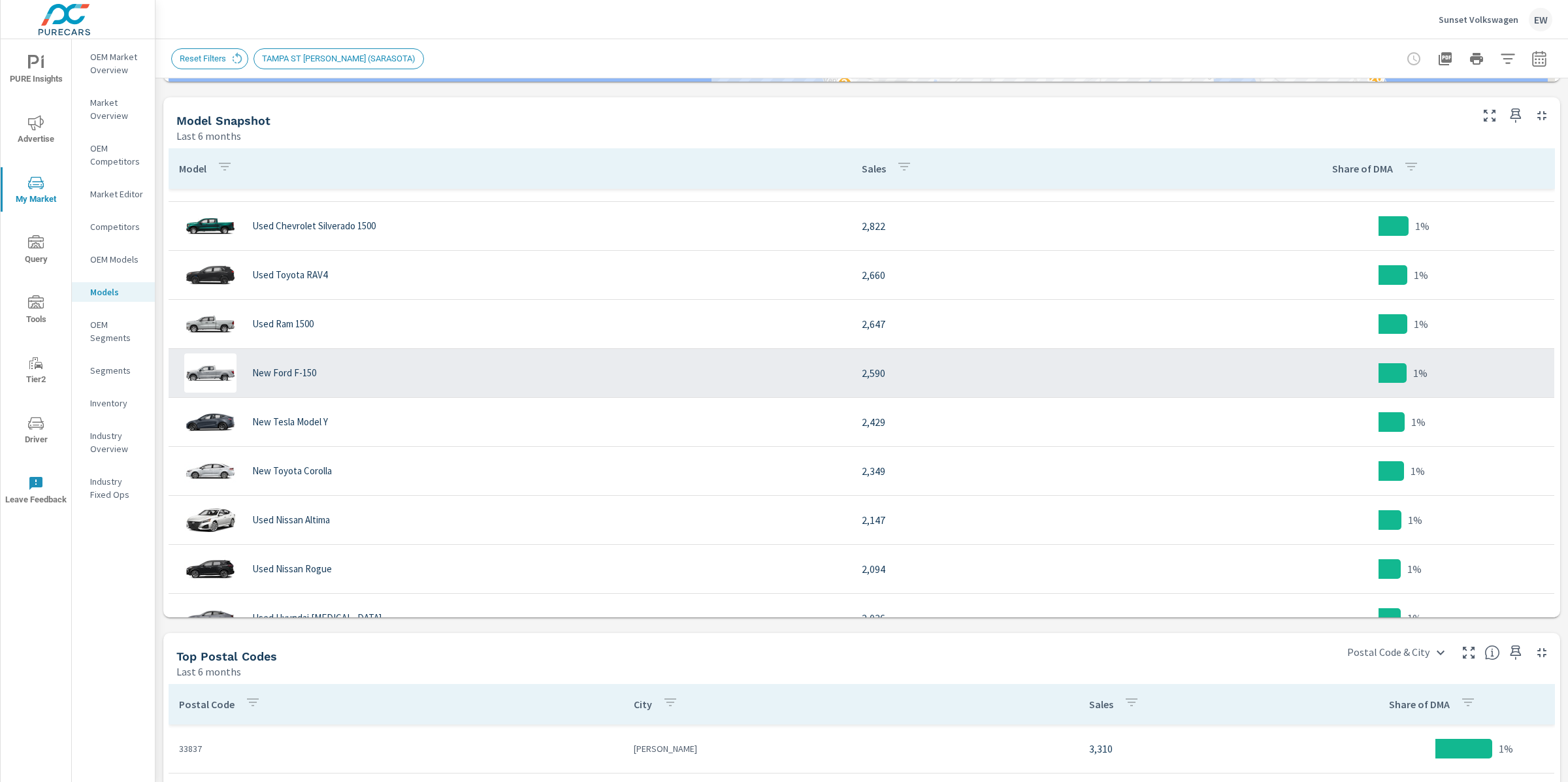
scroll to position [235, 0]
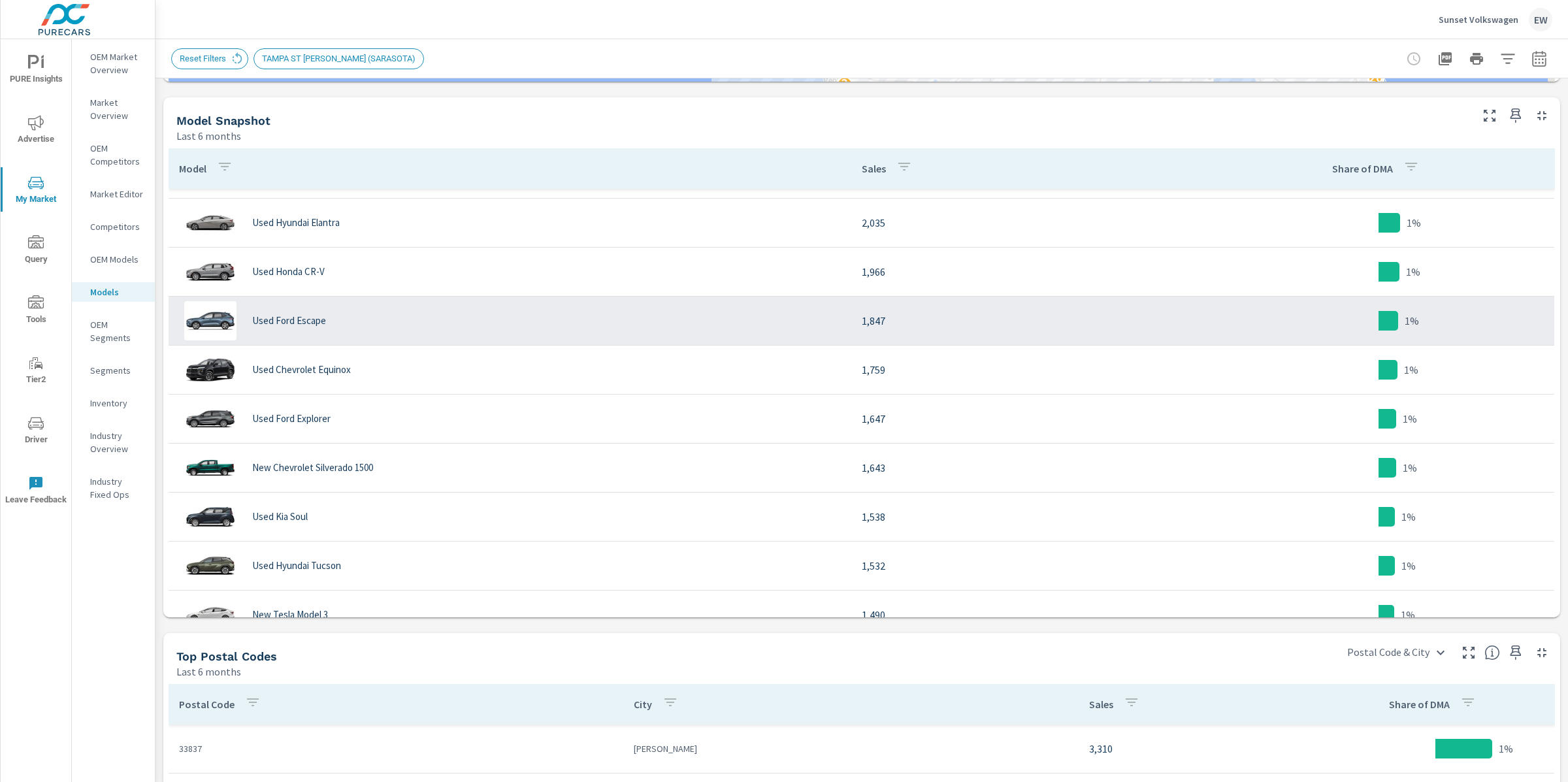
scroll to position [708, 0]
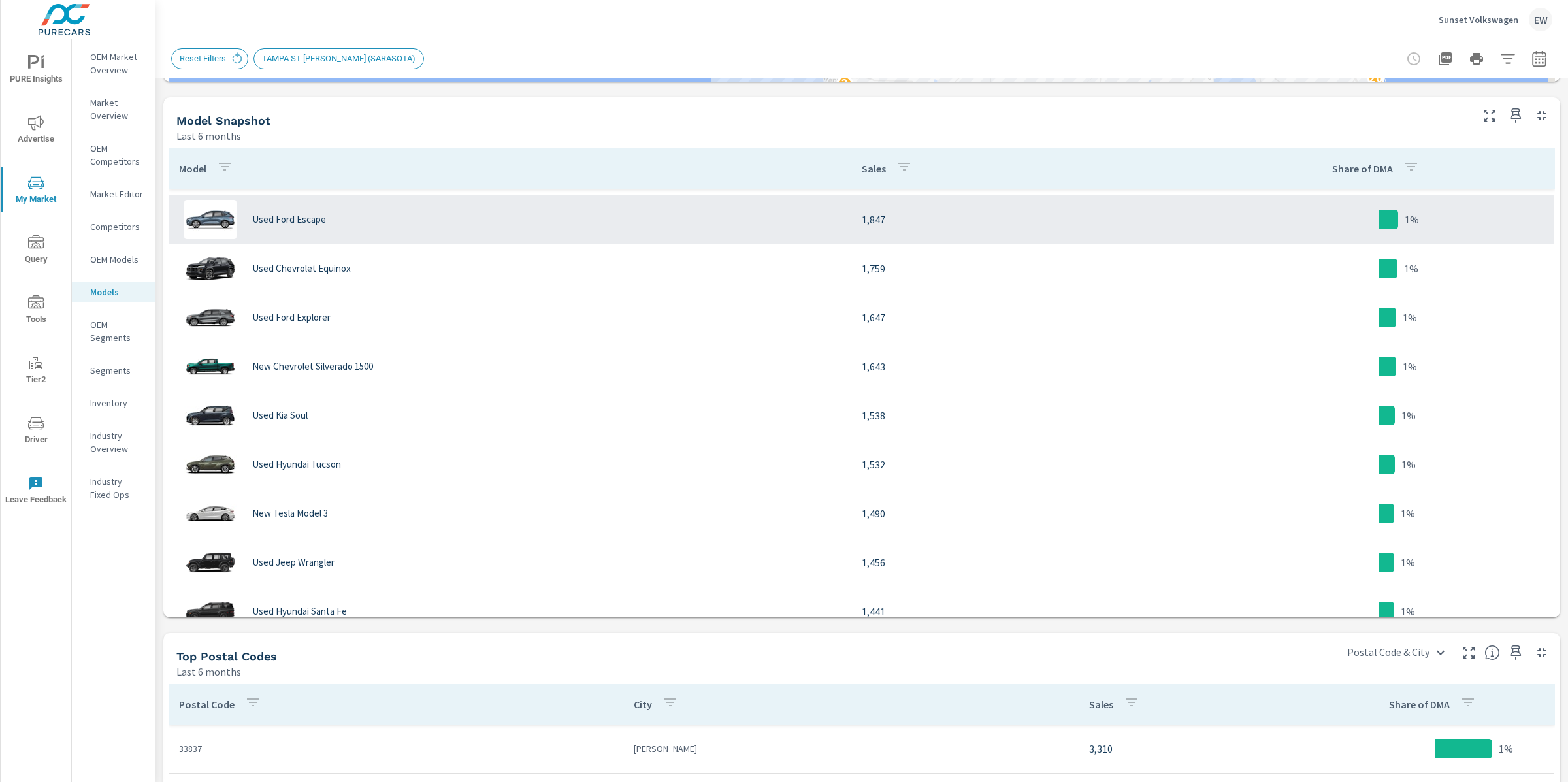
scroll to position [780, 0]
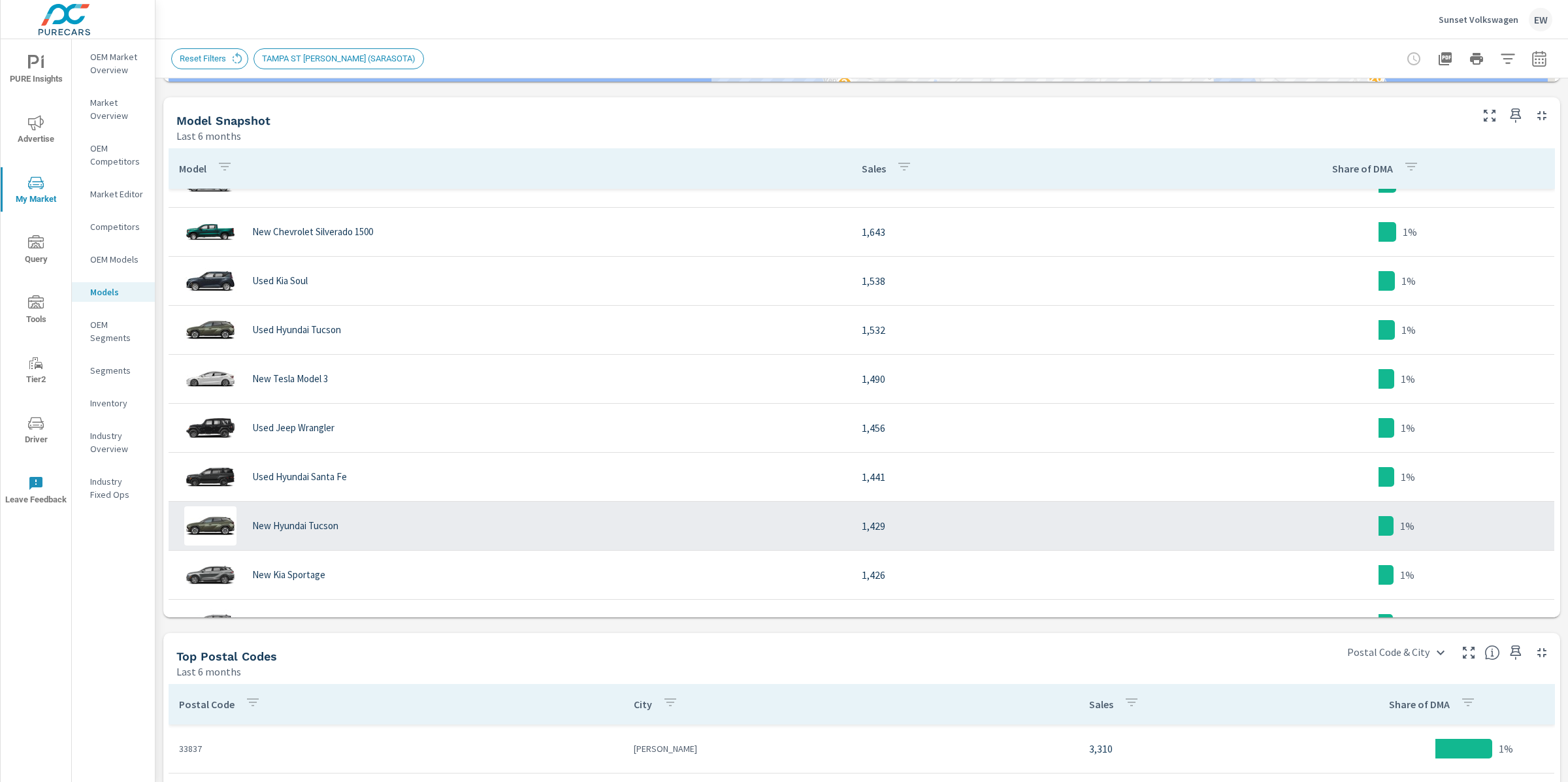
scroll to position [952, 0]
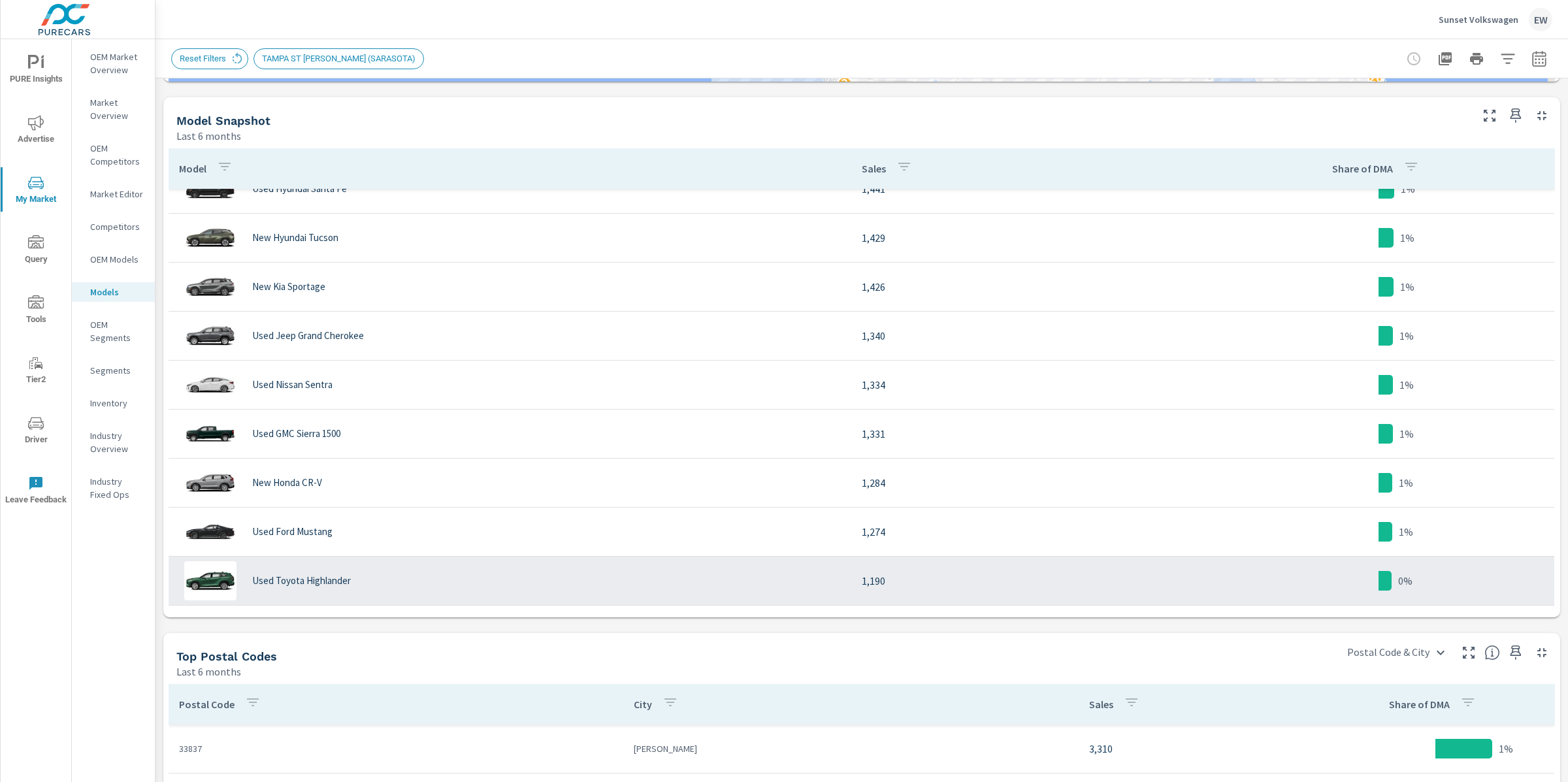
scroll to position [1321, 0]
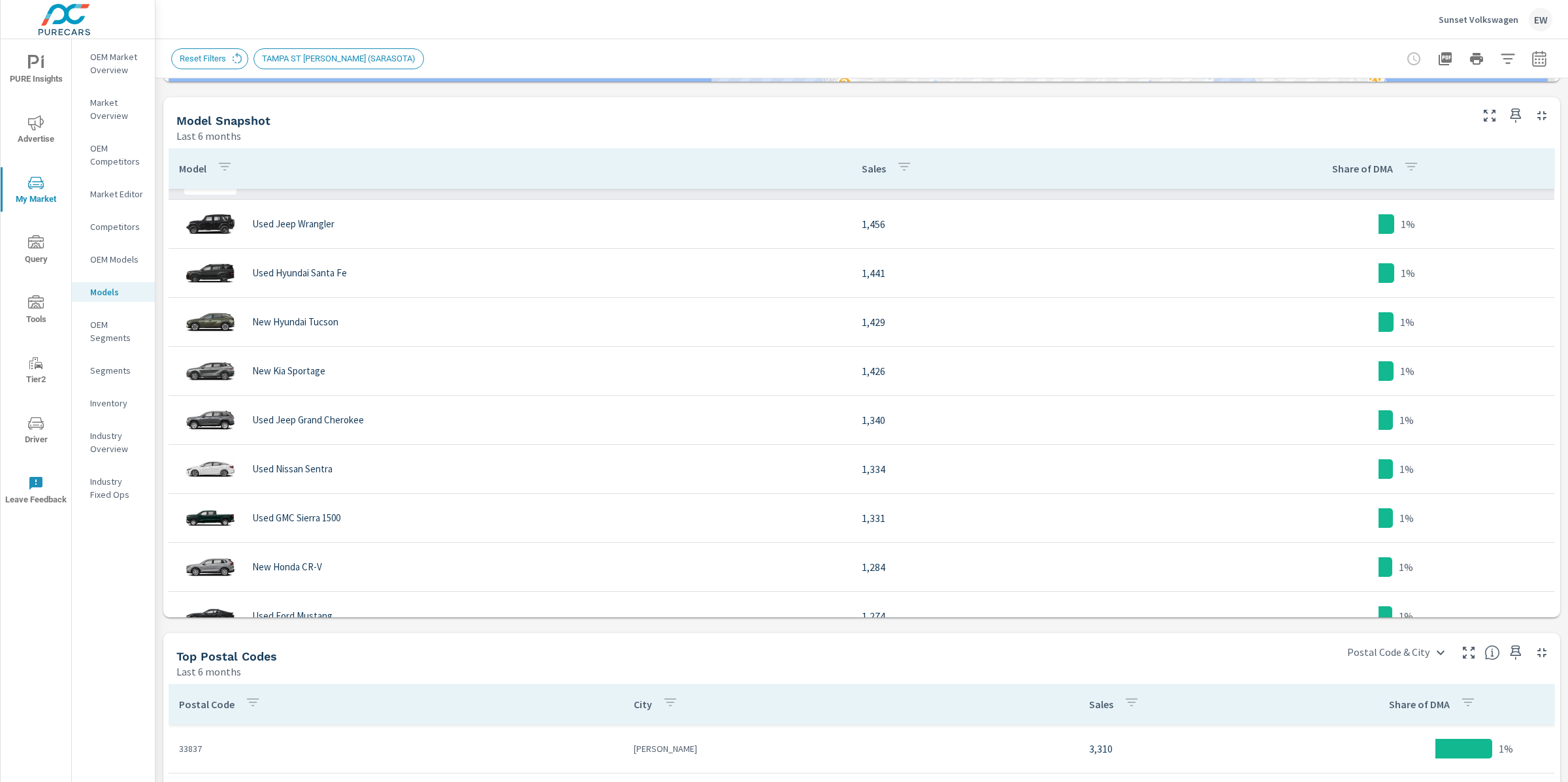
scroll to position [595, 0]
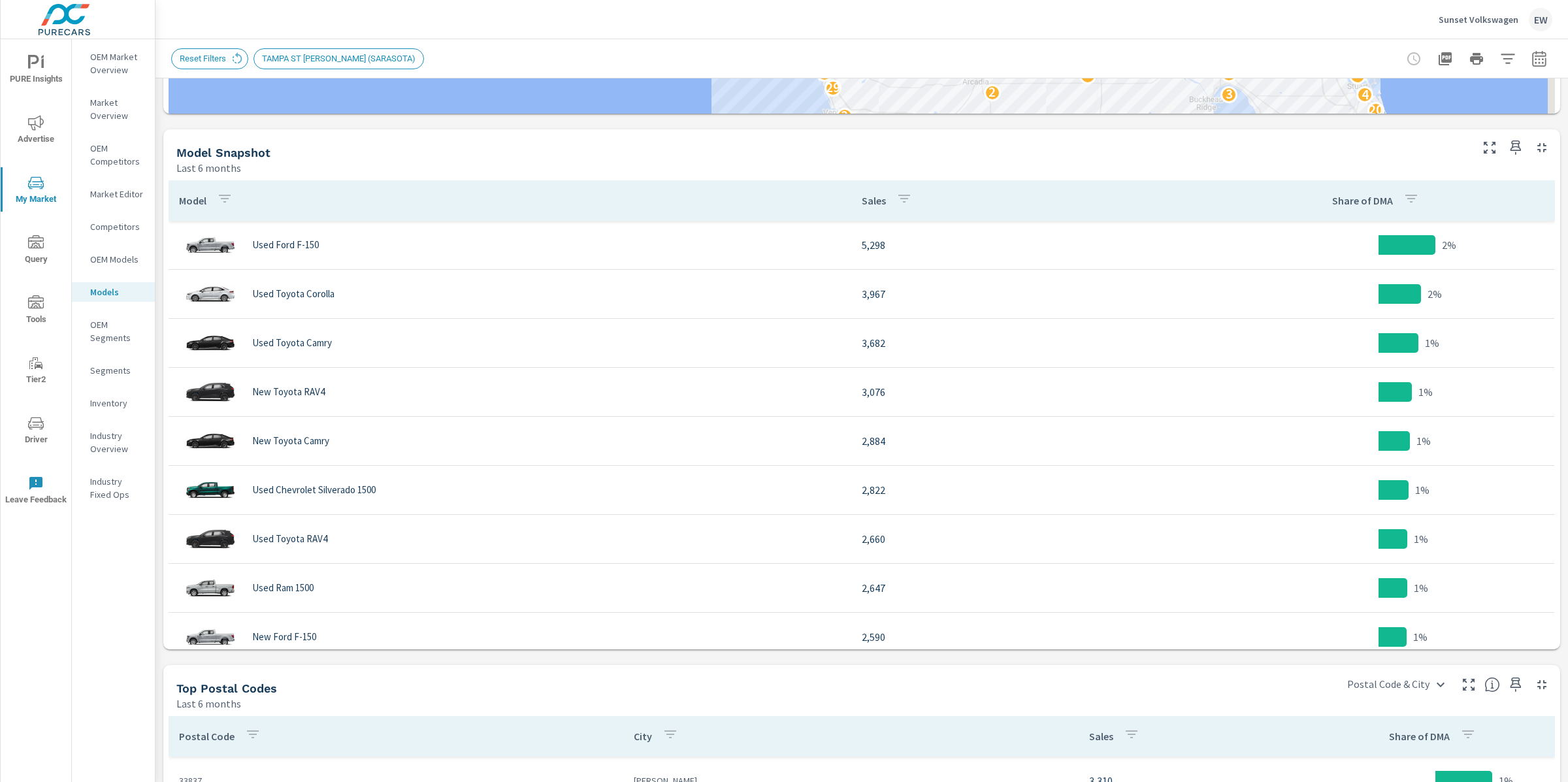
scroll to position [574, 0]
